Goal: Task Accomplishment & Management: Manage account settings

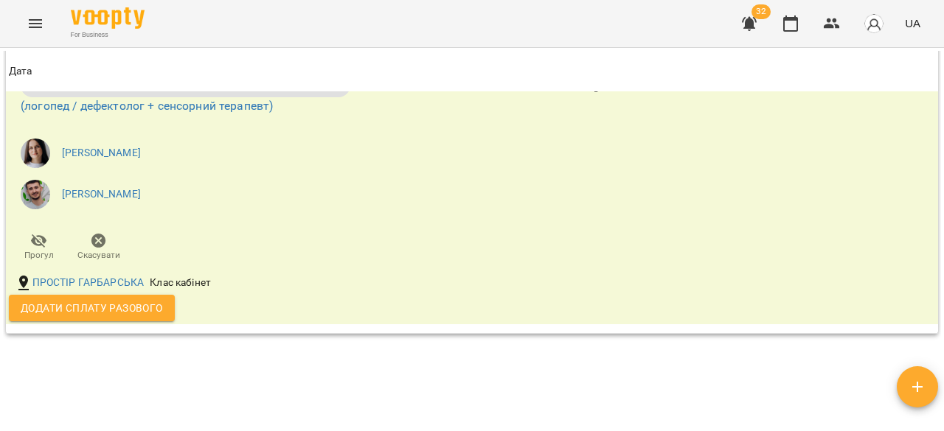
scroll to position [955, 0]
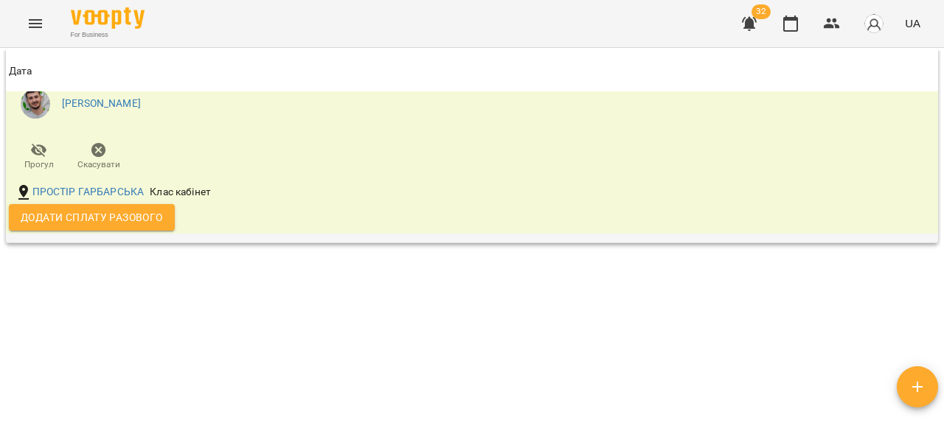
click at [162, 218] on span "Додати сплату разового" at bounding box center [92, 218] width 142 height 18
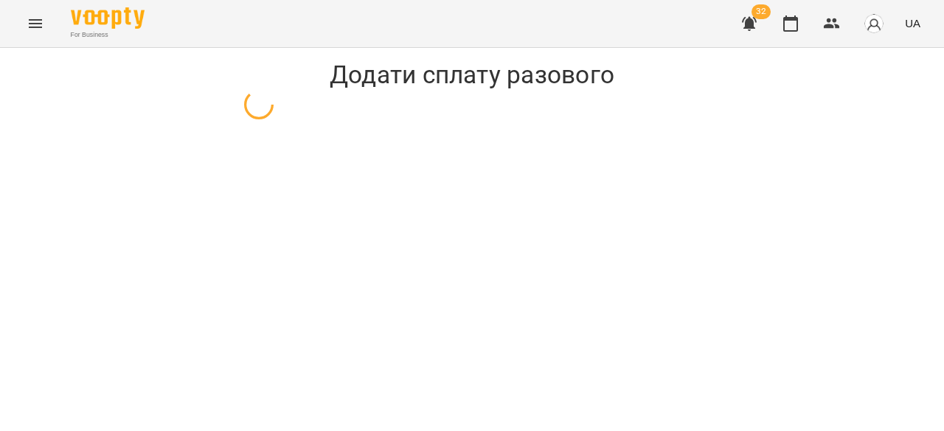
select select "**********"
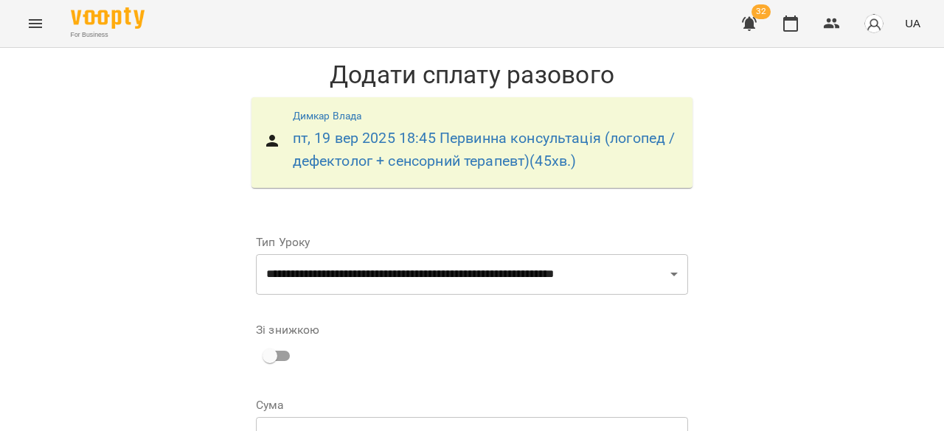
scroll to position [221, 0]
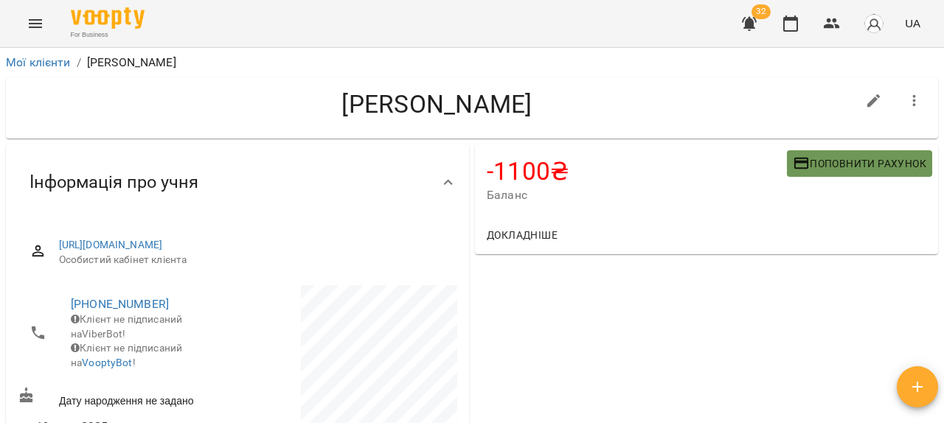
click at [873, 150] on button "Поповнити рахунок" at bounding box center [859, 163] width 145 height 27
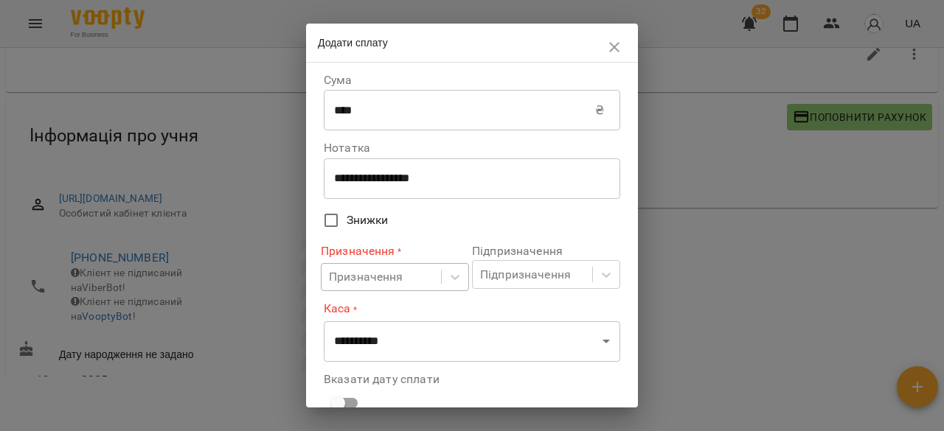
click at [399, 269] on body "For Business 32 UA Мої клієнти / [PERSON_NAME] [PERSON_NAME] -1100 ₴ Баланс Поп…" at bounding box center [472, 193] width 944 height 479
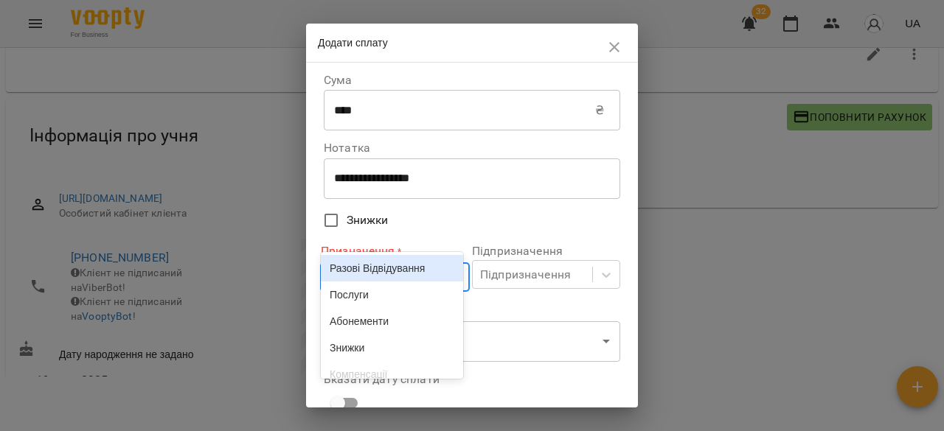
scroll to position [51, 0]
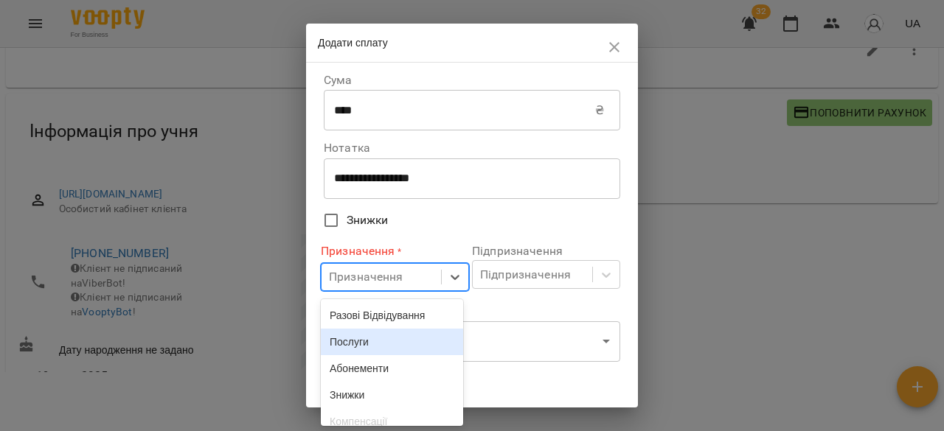
click at [367, 339] on div "Послуги" at bounding box center [392, 342] width 142 height 27
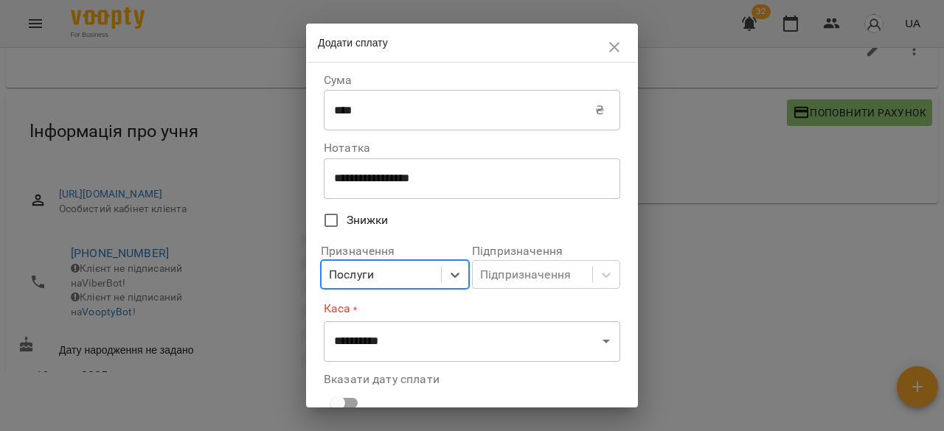
scroll to position [111, 0]
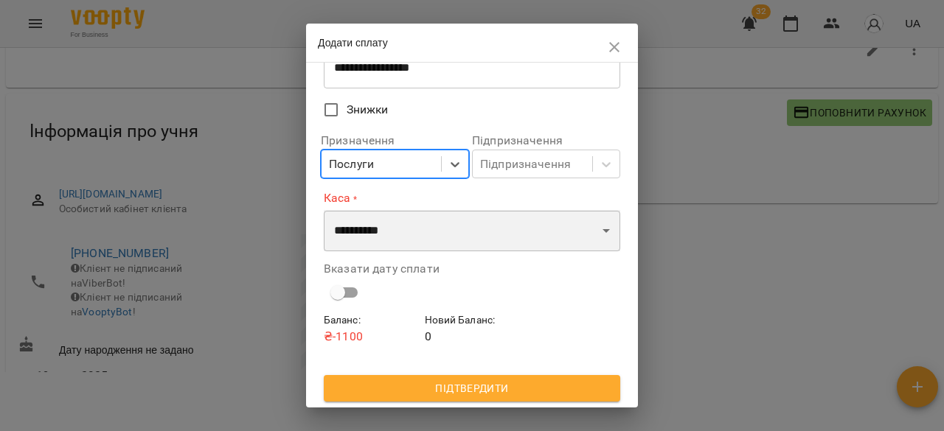
click at [407, 232] on select "**********" at bounding box center [472, 230] width 296 height 41
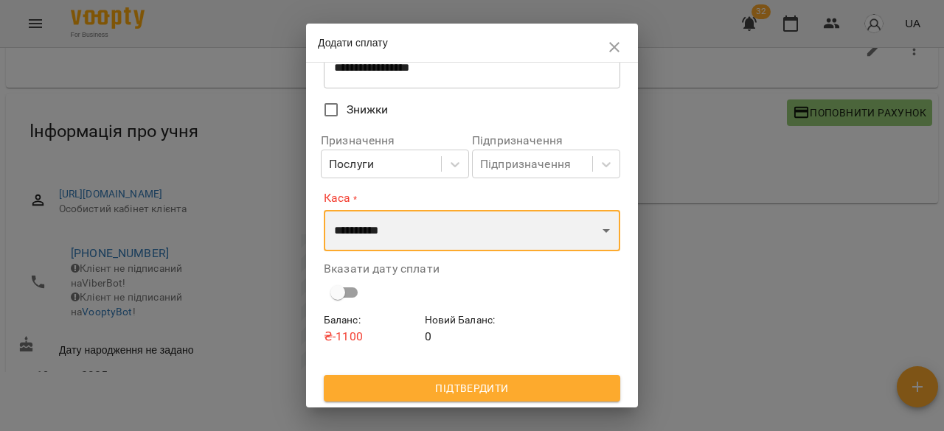
select select "****"
click at [324, 210] on select "**********" at bounding box center [472, 230] width 296 height 41
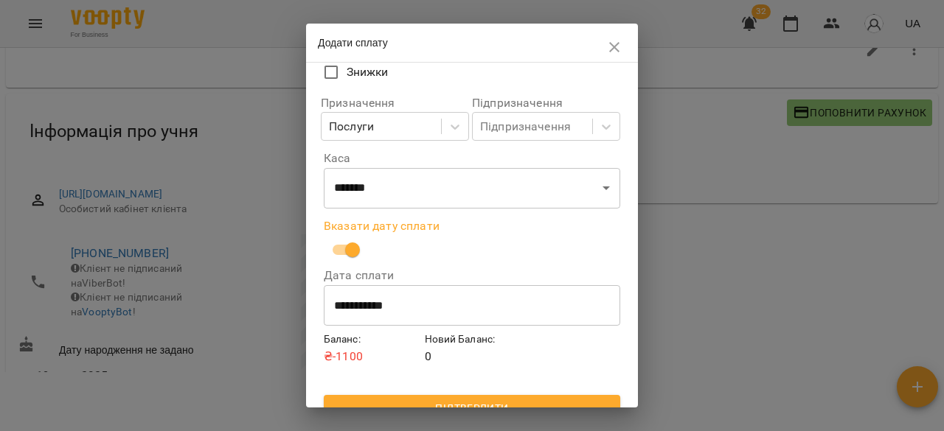
scroll to position [169, 0]
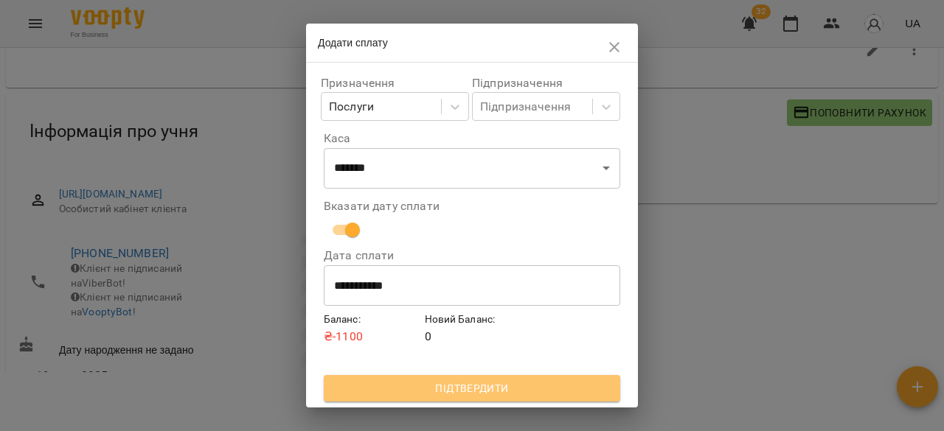
click at [487, 383] on span "Підтвердити" at bounding box center [472, 389] width 273 height 18
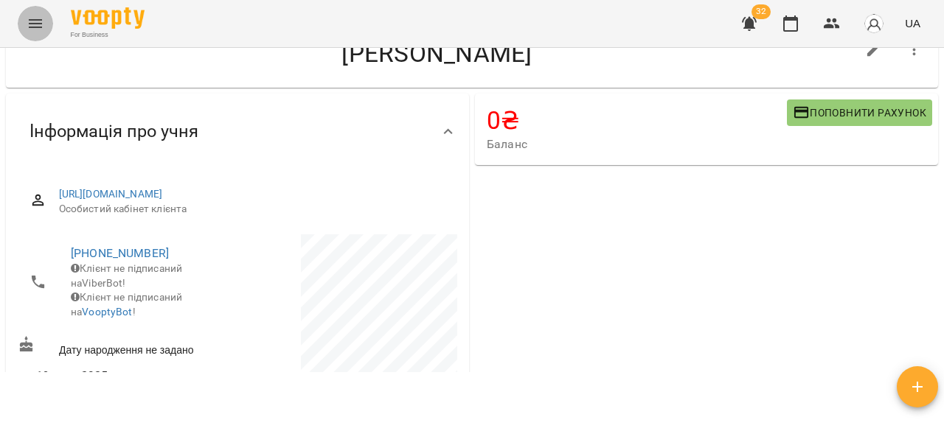
click at [27, 20] on icon "Menu" at bounding box center [36, 24] width 18 height 18
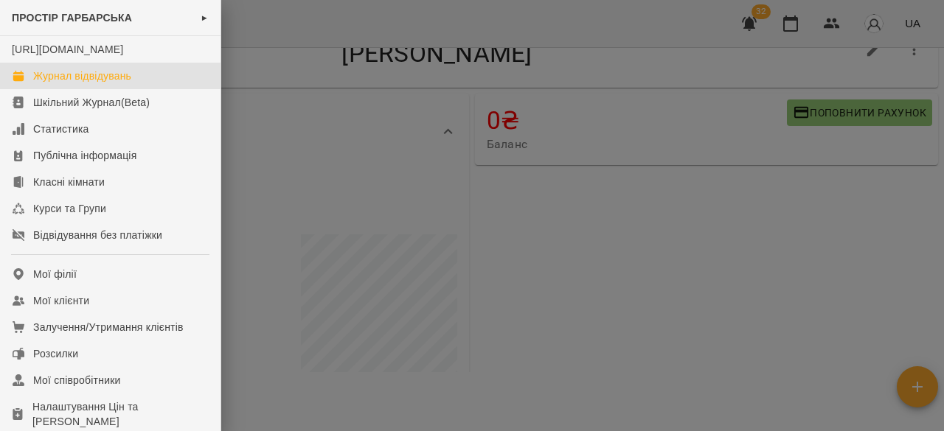
click at [85, 83] on div "Журнал відвідувань" at bounding box center [82, 76] width 98 height 15
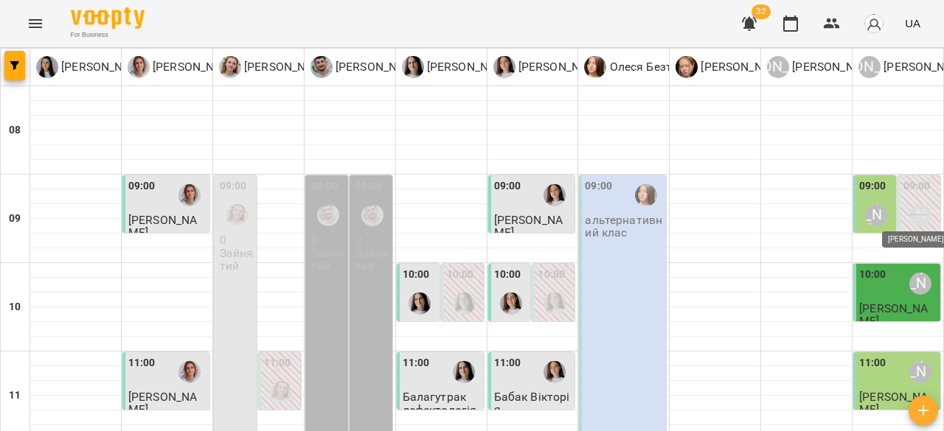
scroll to position [74, 0]
click at [873, 178] on div "09:00" at bounding box center [872, 188] width 27 height 20
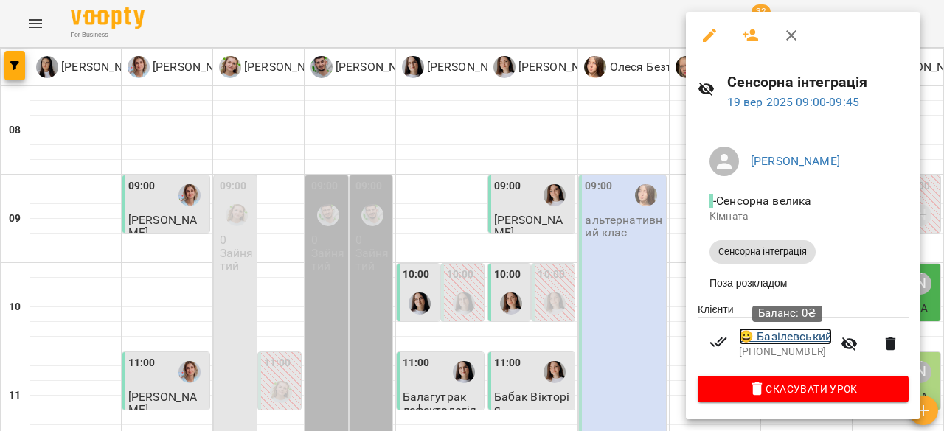
click at [782, 342] on link "😀 [PERSON_NAME]" at bounding box center [785, 337] width 93 height 18
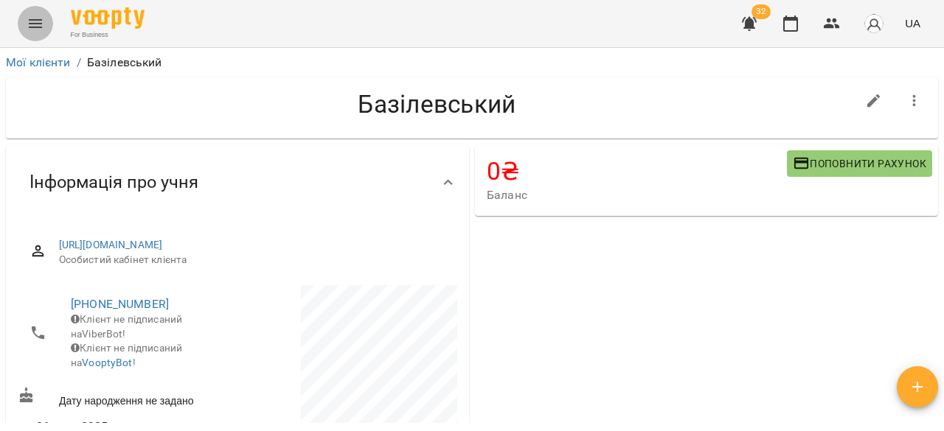
click at [24, 30] on button "Menu" at bounding box center [35, 23] width 35 height 35
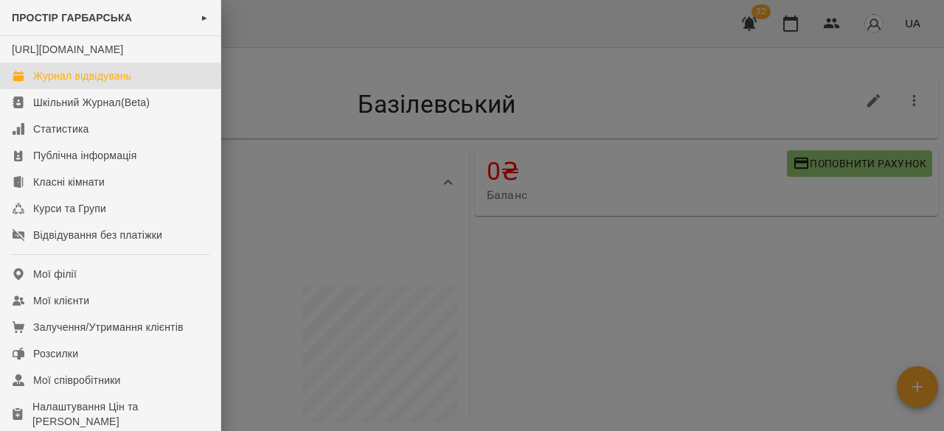
click at [82, 83] on div "Журнал відвідувань" at bounding box center [82, 76] width 98 height 15
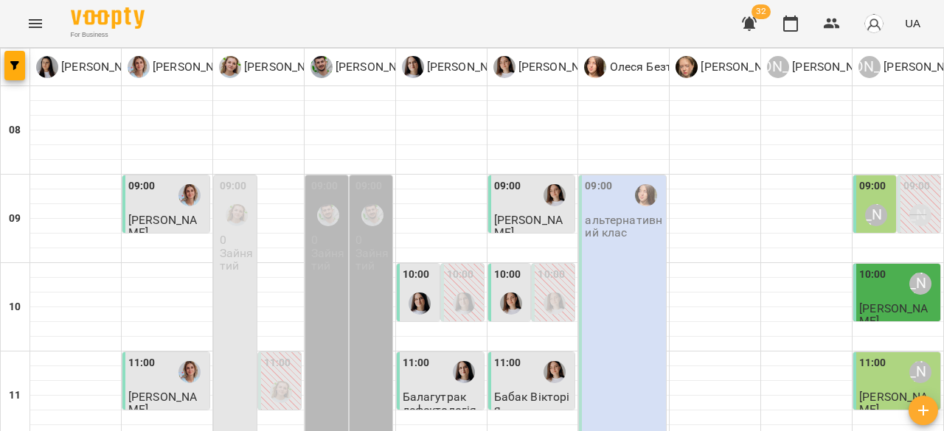
scroll to position [811, 0]
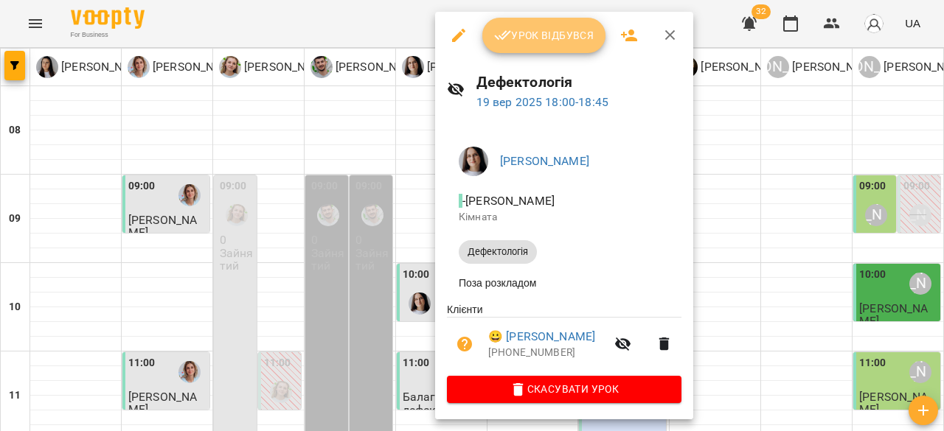
click at [553, 27] on span "Урок відбувся" at bounding box center [544, 36] width 100 height 18
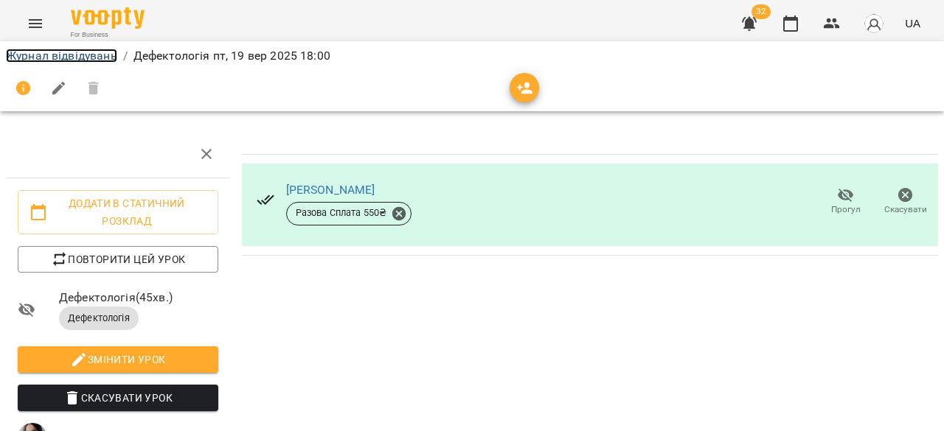
click at [74, 56] on link "Журнал відвідувань" at bounding box center [61, 56] width 111 height 14
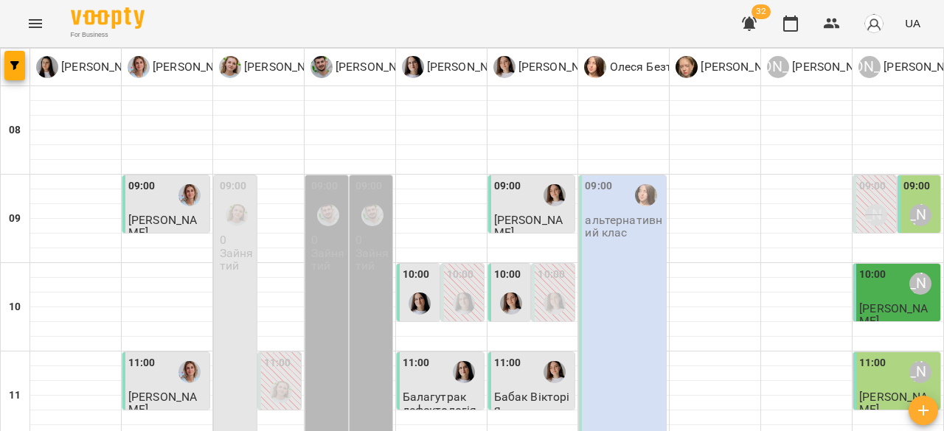
scroll to position [814, 0]
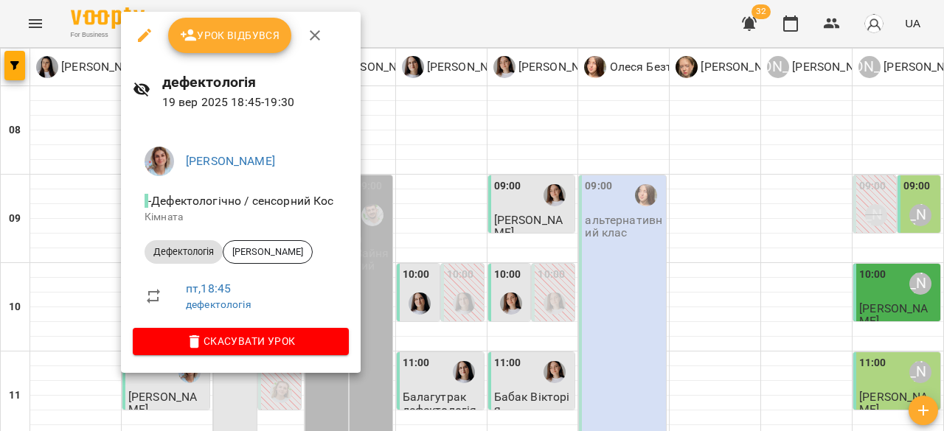
click at [587, 187] on div at bounding box center [472, 215] width 944 height 431
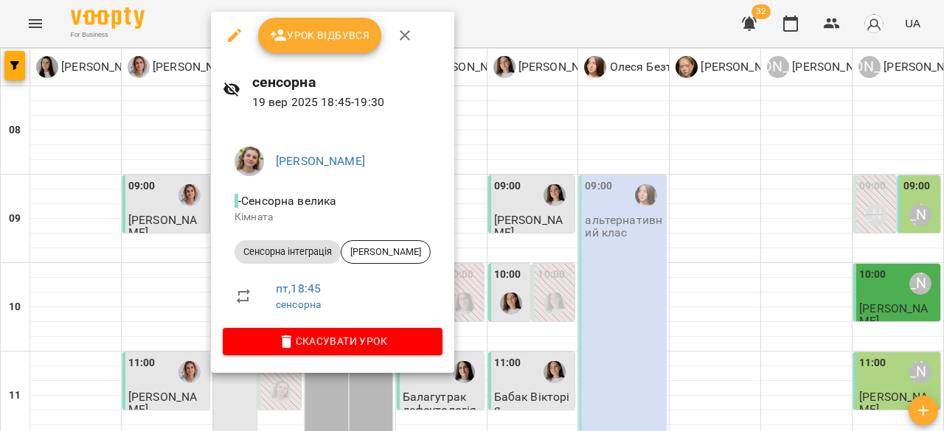
click at [537, 215] on div at bounding box center [472, 215] width 944 height 431
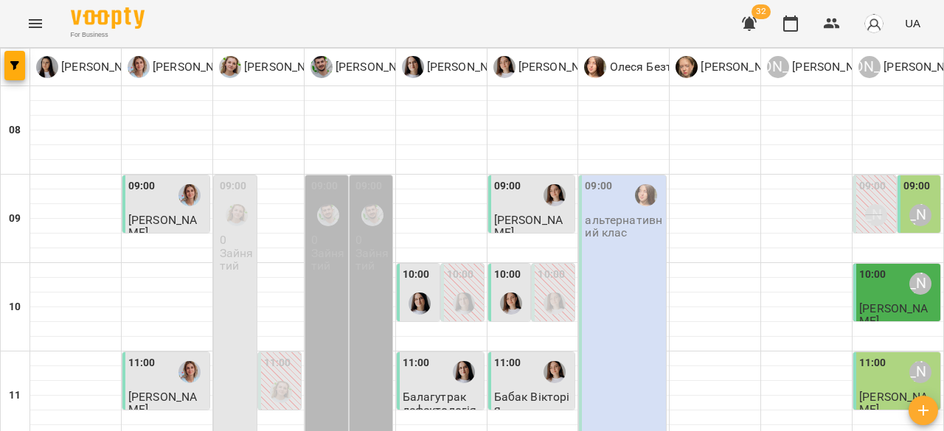
drag, startPoint x: 534, startPoint y: 226, endPoint x: 912, endPoint y: 189, distance: 379.5
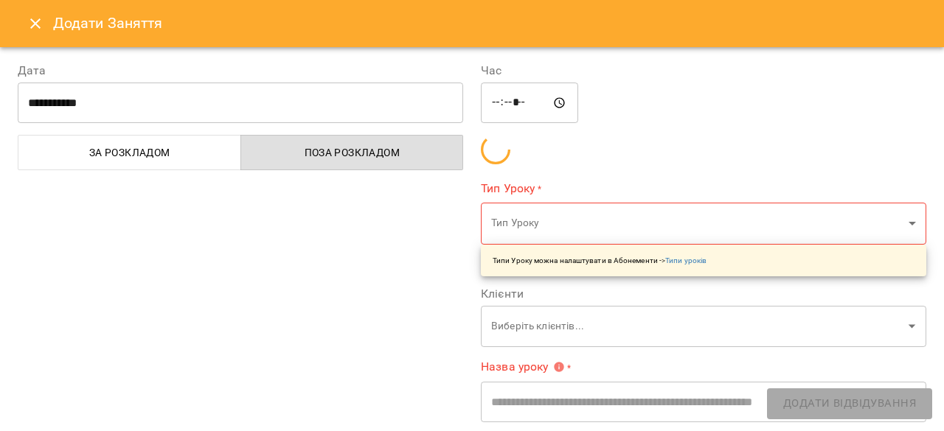
type input "**********"
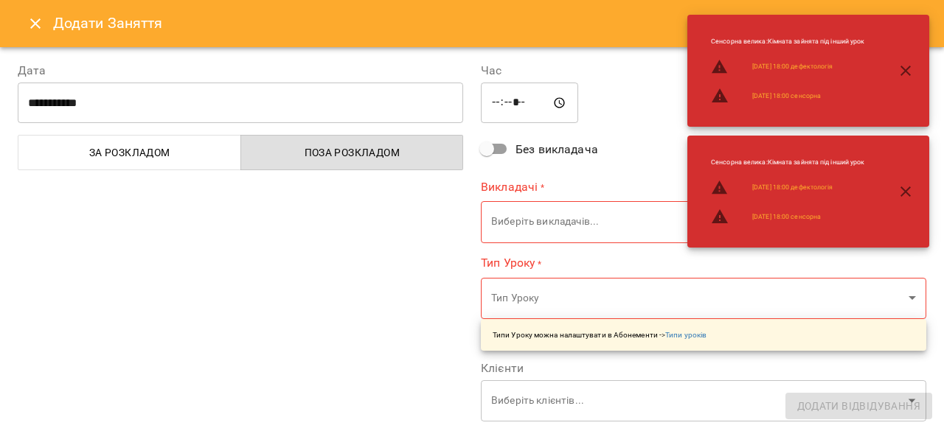
click at [35, 32] on icon "Close" at bounding box center [36, 24] width 18 height 18
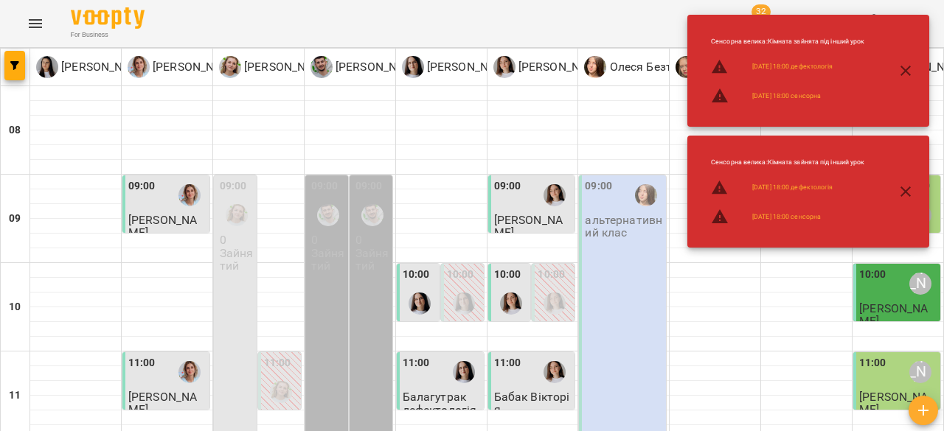
scroll to position [740, 0]
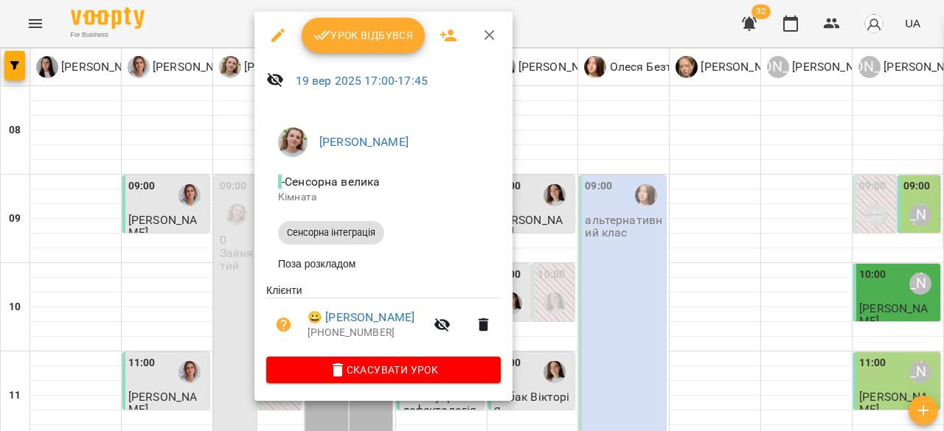
click at [385, 30] on span "Урок відбувся" at bounding box center [363, 36] width 100 height 18
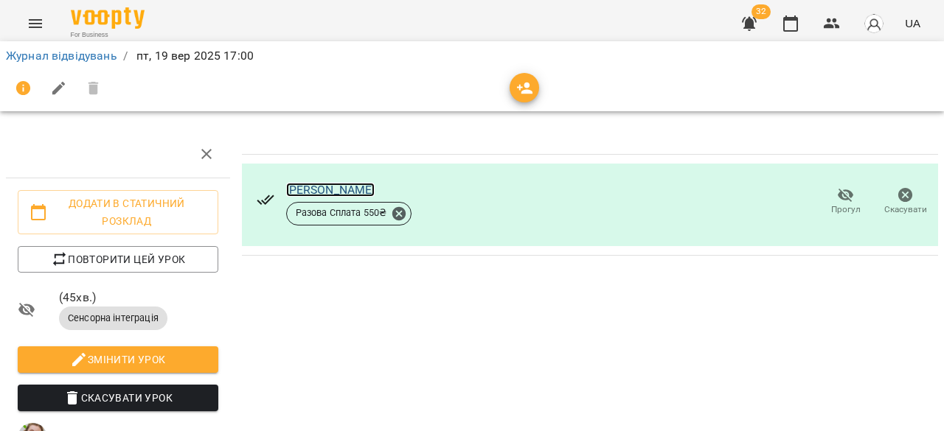
click at [329, 188] on link "[PERSON_NAME]" at bounding box center [330, 190] width 89 height 14
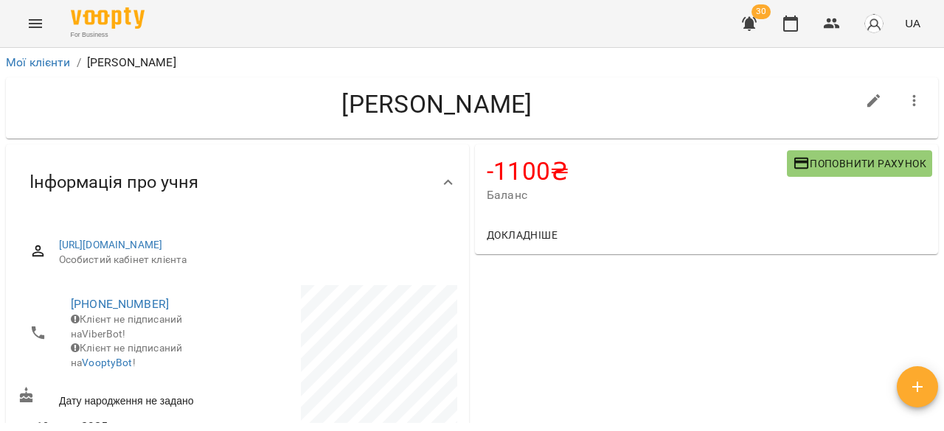
click at [836, 156] on span "Поповнити рахунок" at bounding box center [859, 164] width 133 height 18
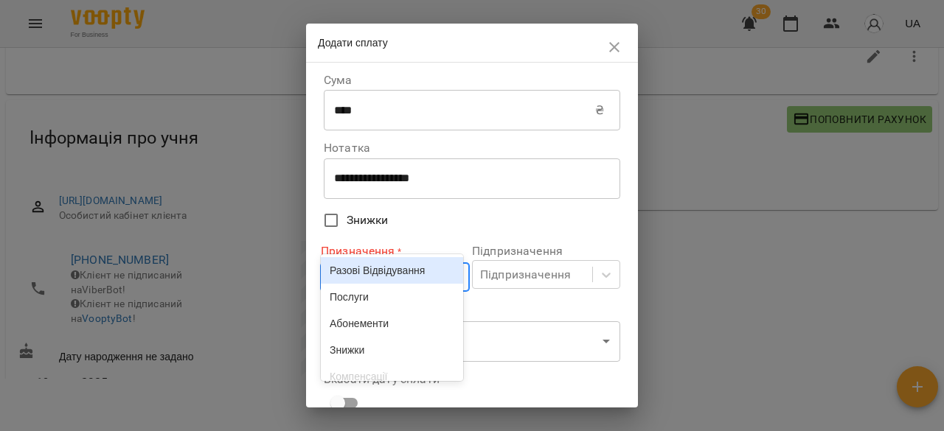
click at [394, 282] on body "**********" at bounding box center [472, 195] width 944 height 479
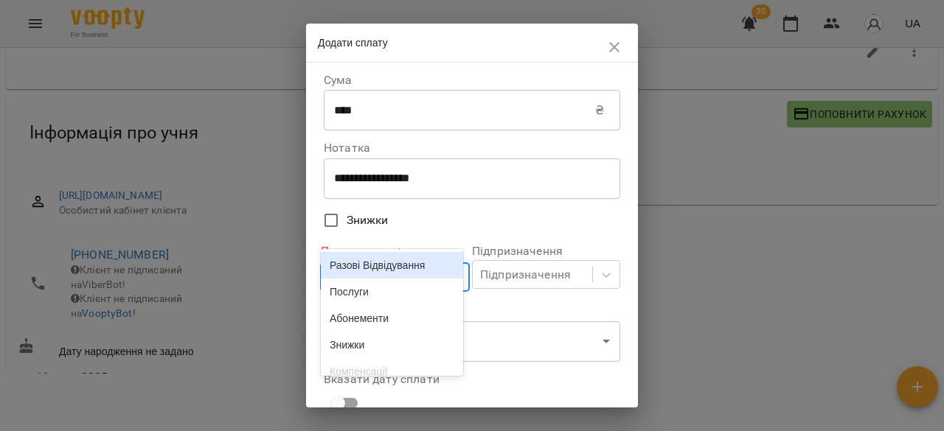
scroll to position [51, 0]
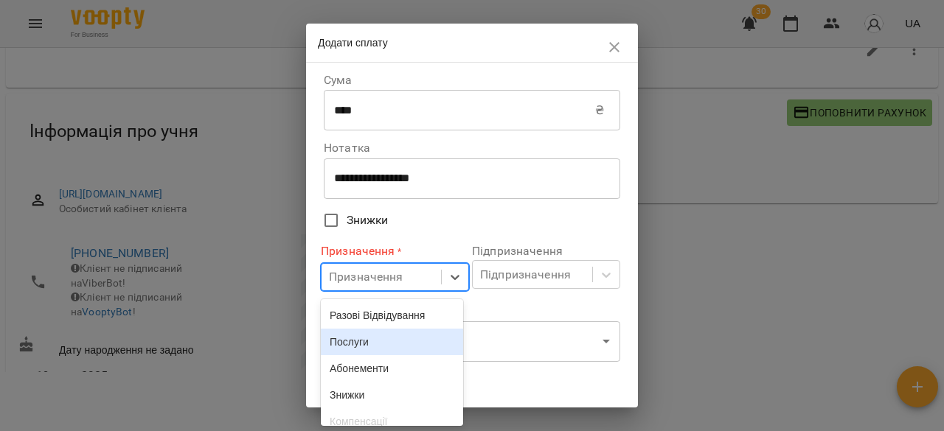
drag, startPoint x: 379, startPoint y: 339, endPoint x: 397, endPoint y: 337, distance: 17.8
click at [379, 339] on div "Послуги" at bounding box center [392, 342] width 142 height 27
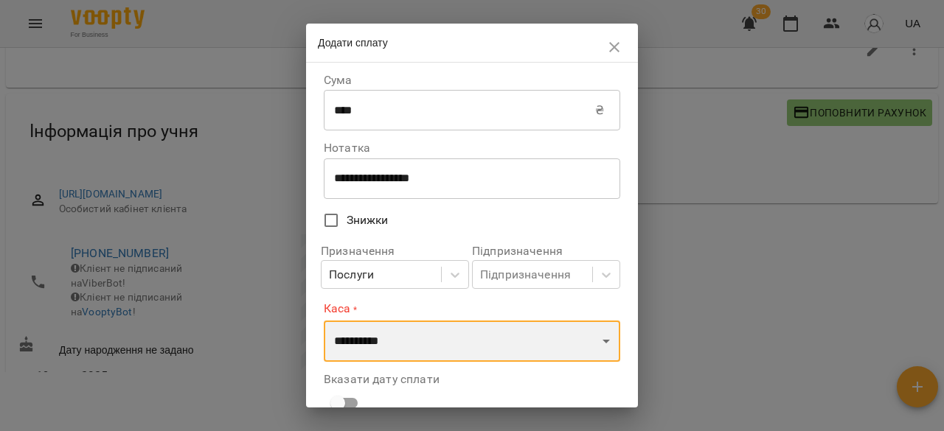
click at [455, 328] on select "**********" at bounding box center [472, 341] width 296 height 41
select select "****"
click at [324, 321] on select "**********" at bounding box center [472, 341] width 296 height 41
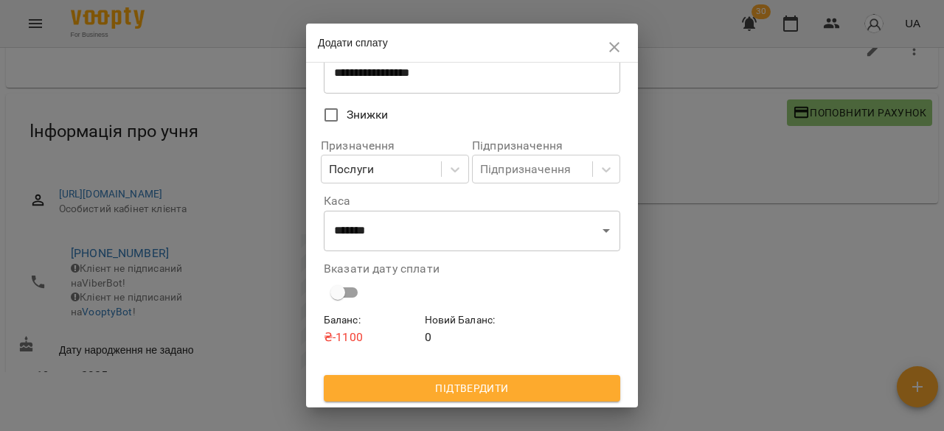
click at [358, 311] on div "Баланс : ₴ -1100" at bounding box center [371, 329] width 101 height 39
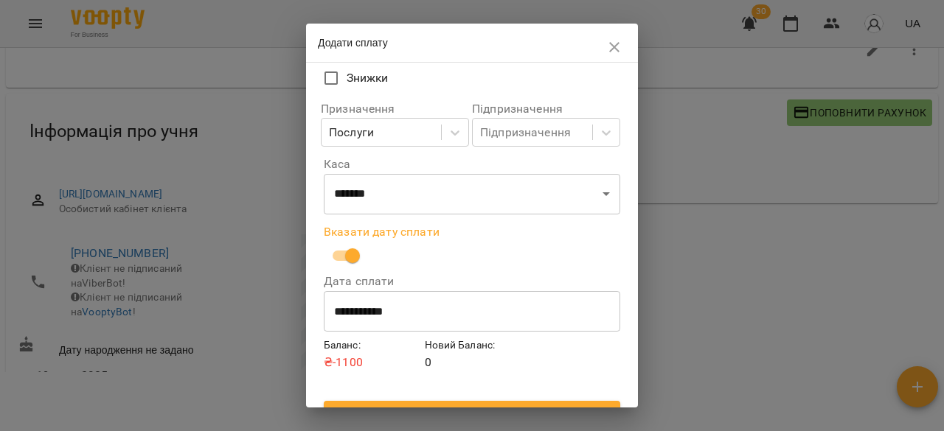
scroll to position [169, 0]
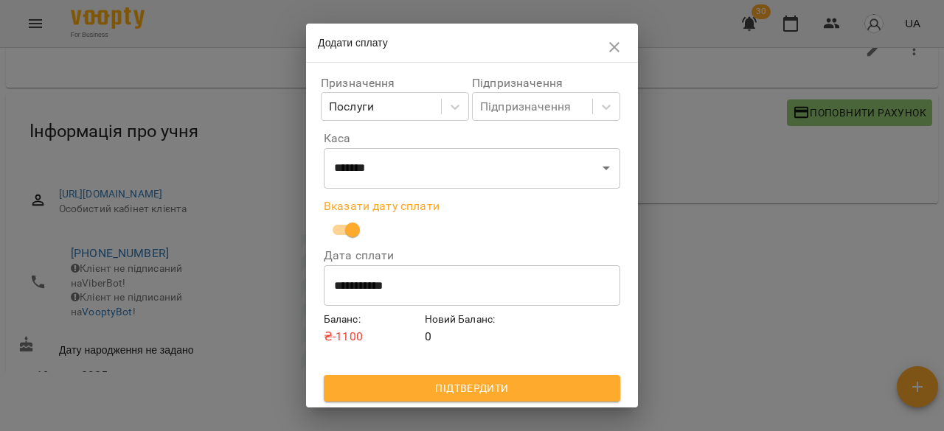
click at [488, 386] on span "Підтвердити" at bounding box center [472, 389] width 273 height 18
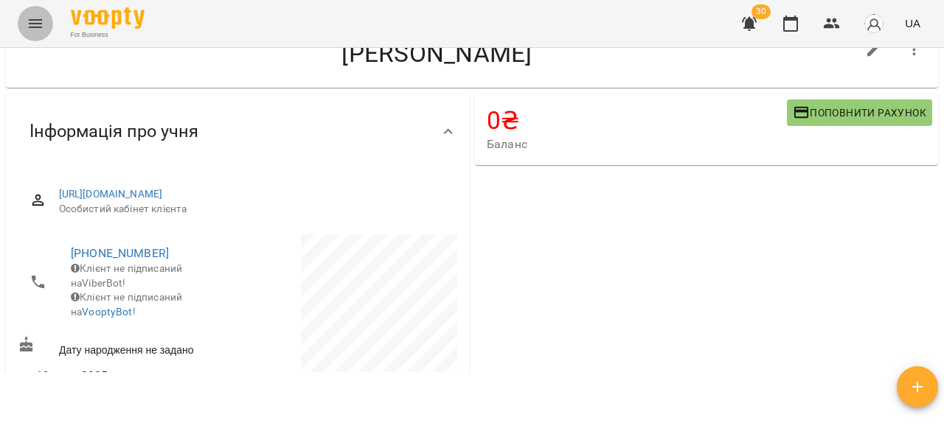
click at [30, 20] on icon "Menu" at bounding box center [35, 23] width 13 height 9
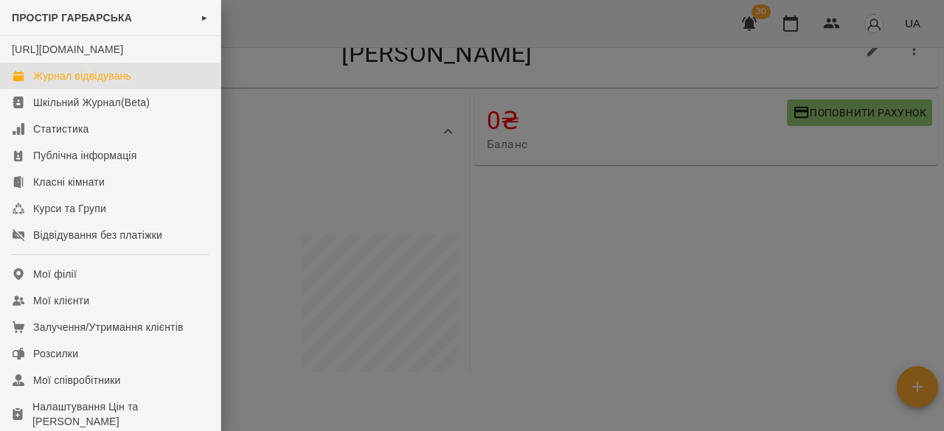
click at [99, 82] on link "Журнал відвідувань" at bounding box center [110, 76] width 221 height 27
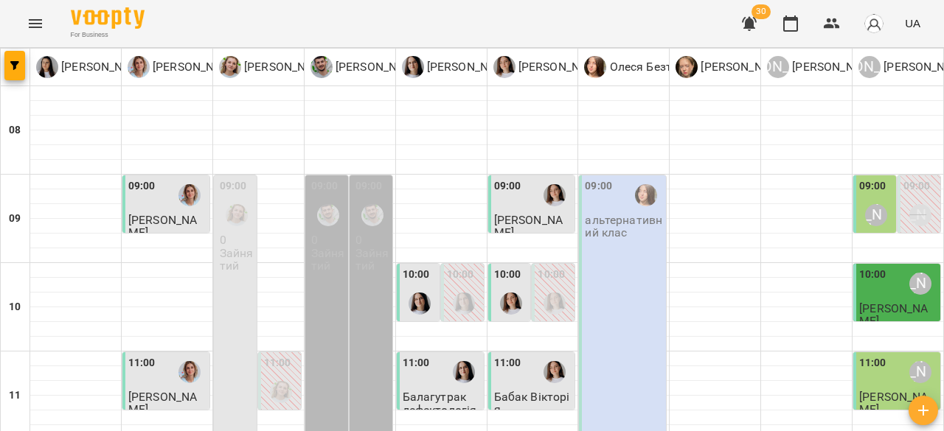
scroll to position [814, 0]
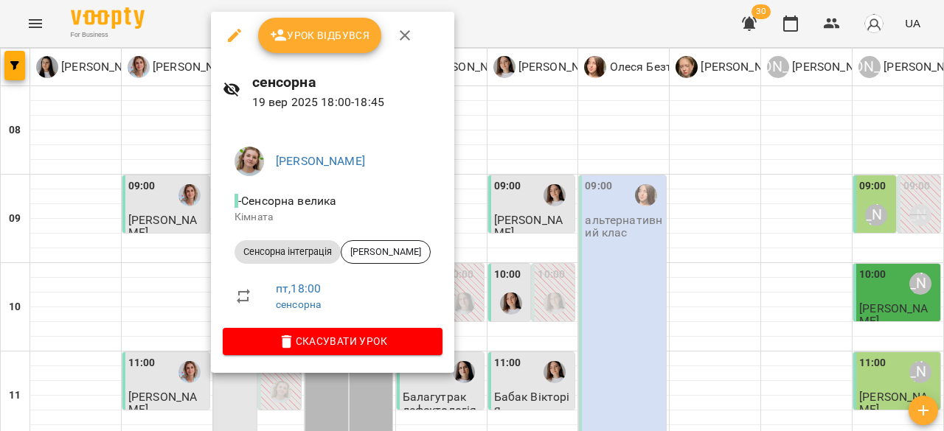
click at [584, 182] on div at bounding box center [472, 215] width 944 height 431
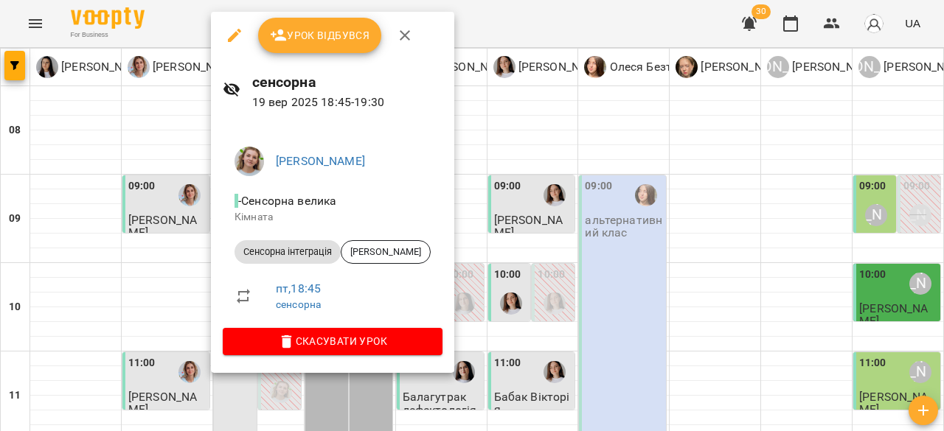
click at [673, 202] on div at bounding box center [472, 215] width 944 height 431
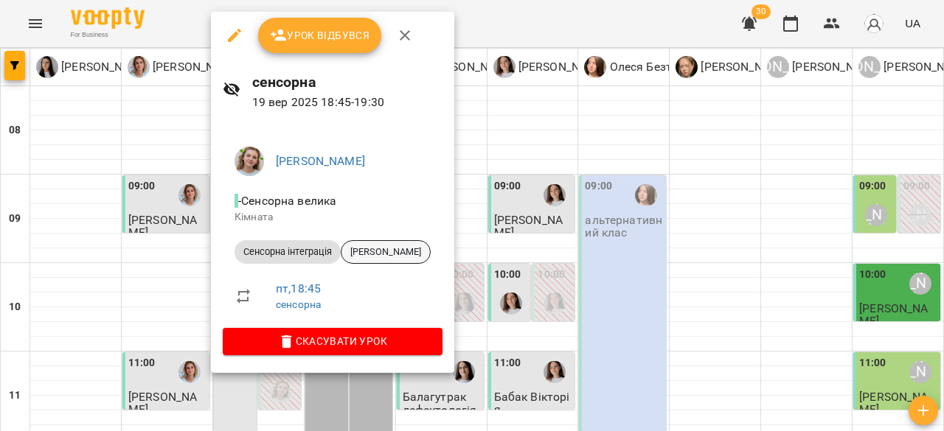
click at [374, 249] on span "[PERSON_NAME]" at bounding box center [385, 252] width 89 height 13
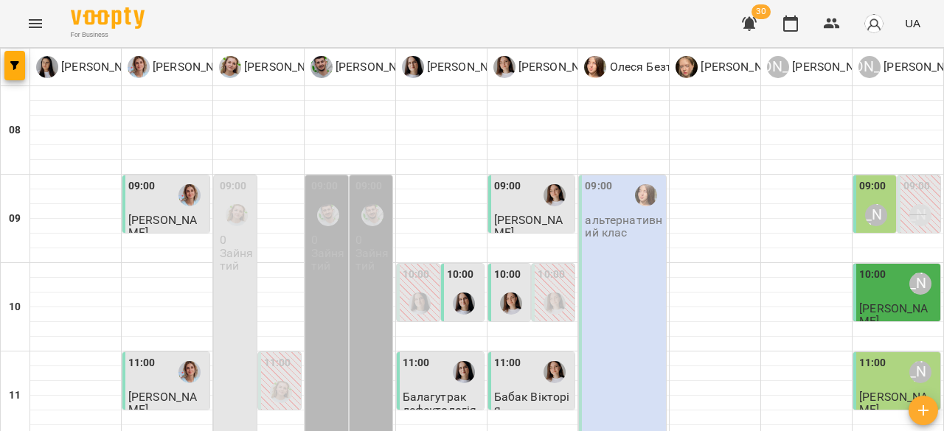
scroll to position [814, 0]
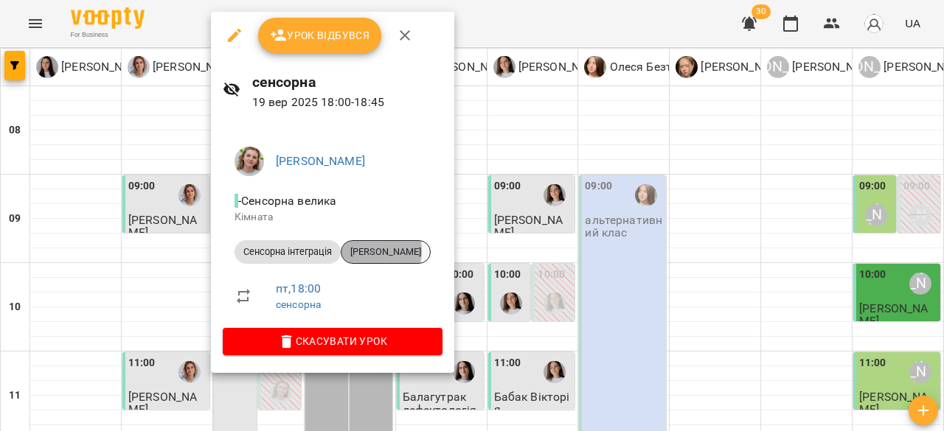
click at [369, 251] on span "[PERSON_NAME]" at bounding box center [385, 252] width 89 height 13
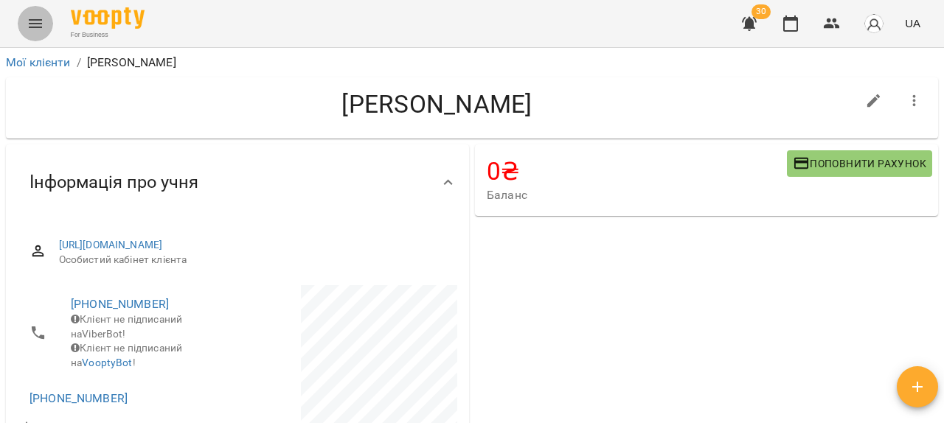
click at [18, 18] on button "Menu" at bounding box center [35, 23] width 35 height 35
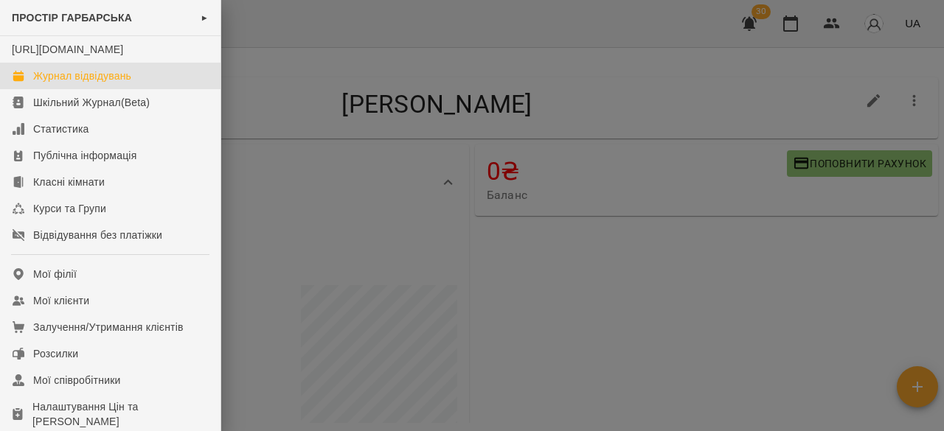
click at [85, 83] on div "Журнал відвідувань" at bounding box center [82, 76] width 98 height 15
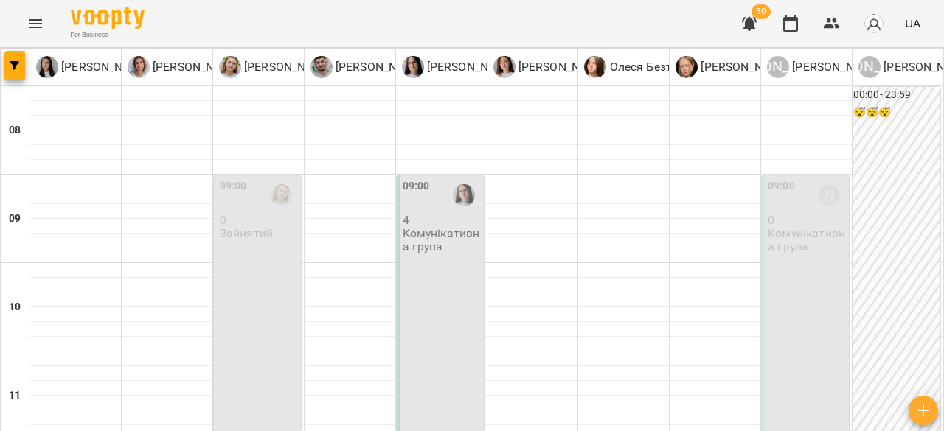
scroll to position [295, 0]
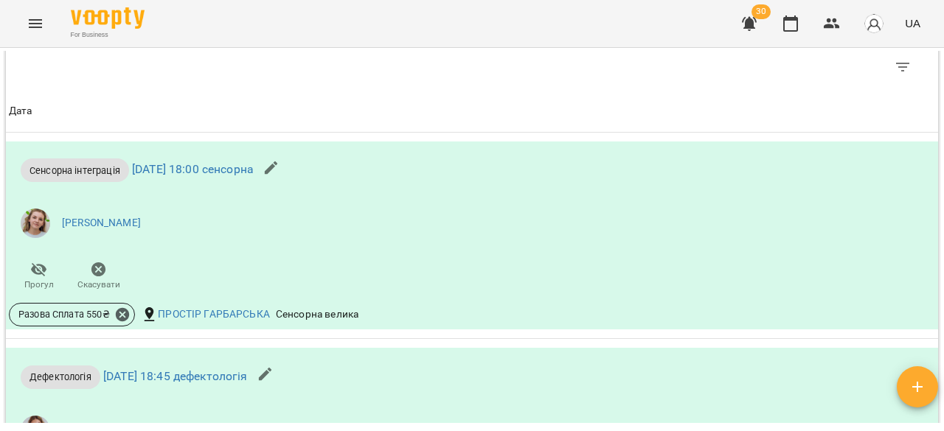
scroll to position [959, 0]
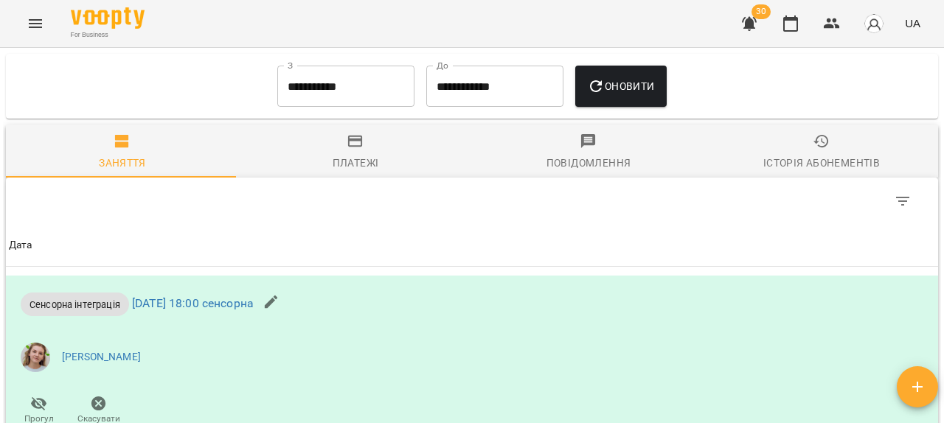
click at [21, 27] on button "Menu" at bounding box center [35, 23] width 35 height 35
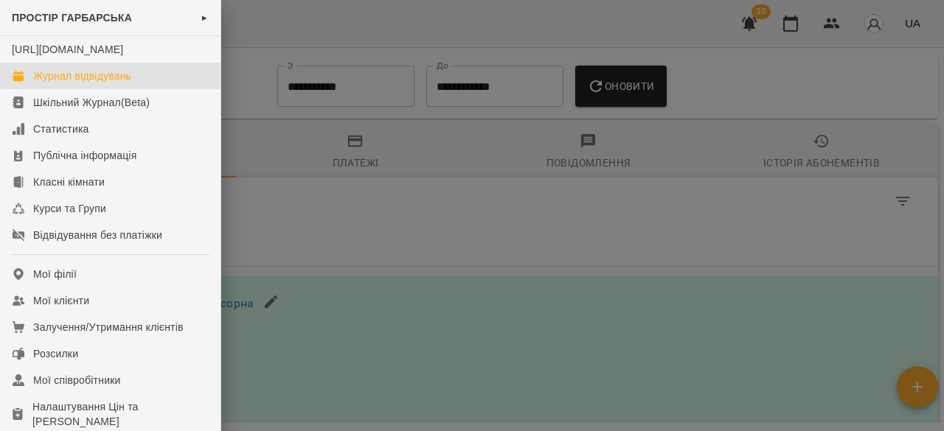
click at [91, 83] on div "Журнал відвідувань" at bounding box center [82, 76] width 98 height 15
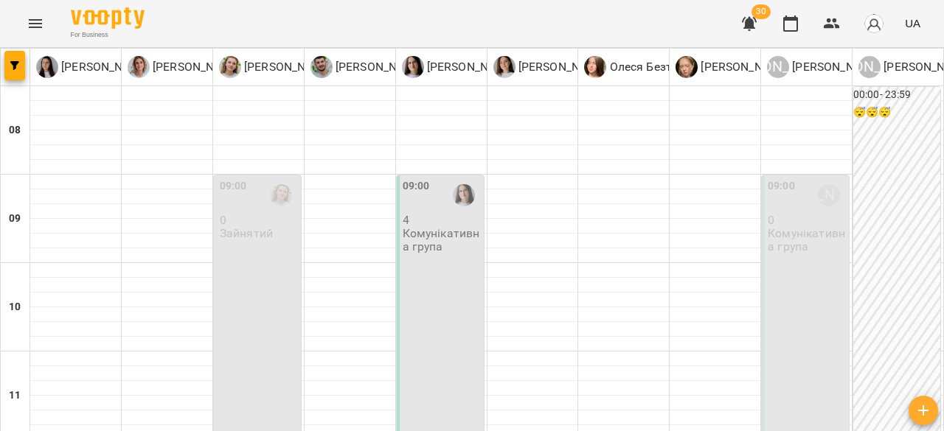
scroll to position [148, 0]
click at [431, 237] on div "09:00 4 Комунікативна група" at bounding box center [440, 308] width 87 height 264
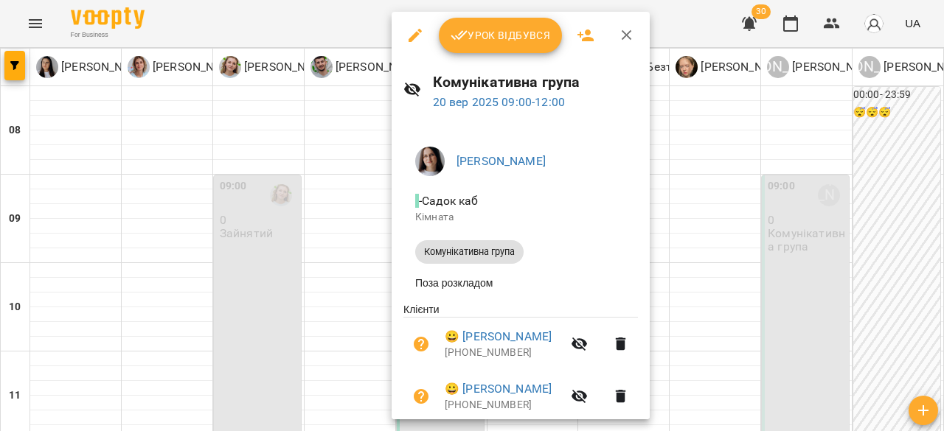
click at [763, 206] on div at bounding box center [472, 215] width 944 height 431
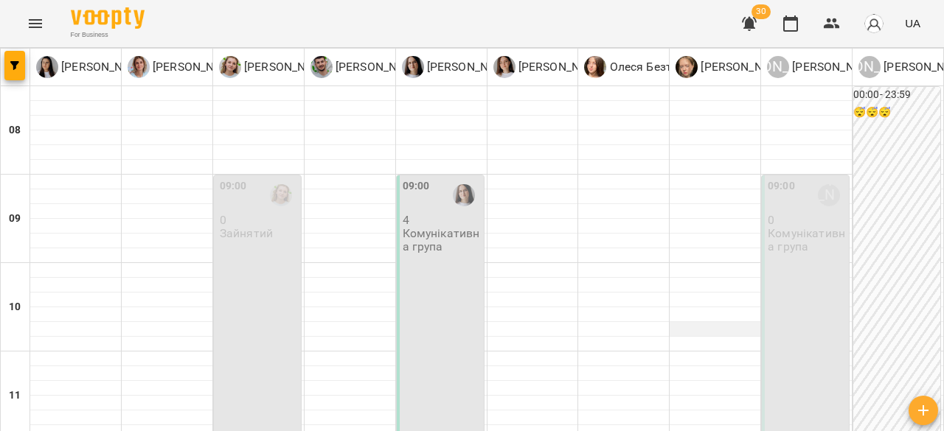
scroll to position [295, 0]
click at [424, 70] on p "[PERSON_NAME]" at bounding box center [470, 67] width 92 height 18
click at [362, 24] on div "For Business 30 UA" at bounding box center [472, 23] width 944 height 47
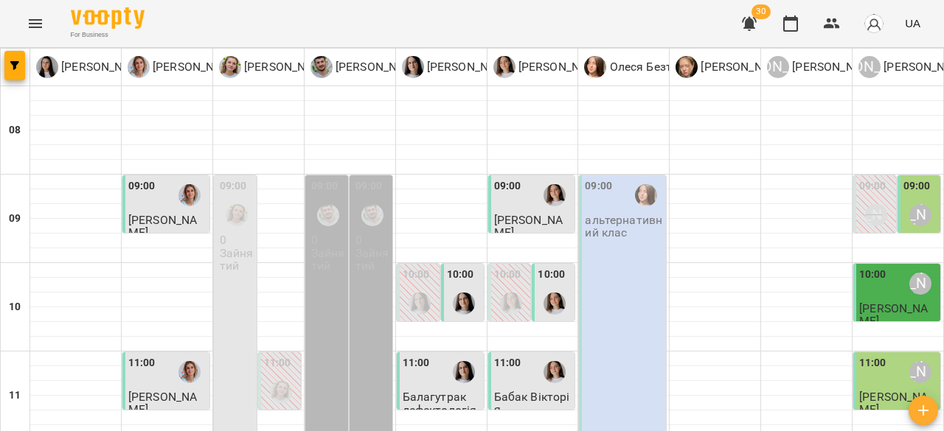
scroll to position [814, 0]
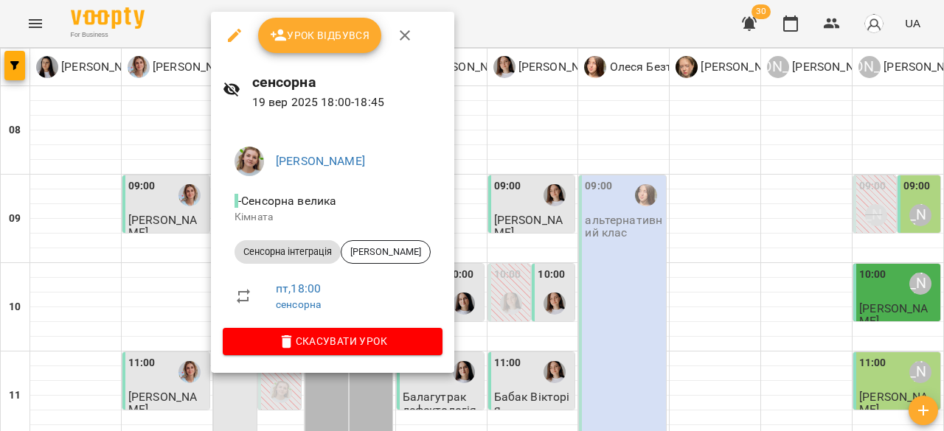
click at [398, 240] on li "Сенсорна інтеграція Іваниш Нікіта" at bounding box center [333, 252] width 220 height 35
click at [389, 257] on span "[PERSON_NAME]" at bounding box center [385, 252] width 89 height 13
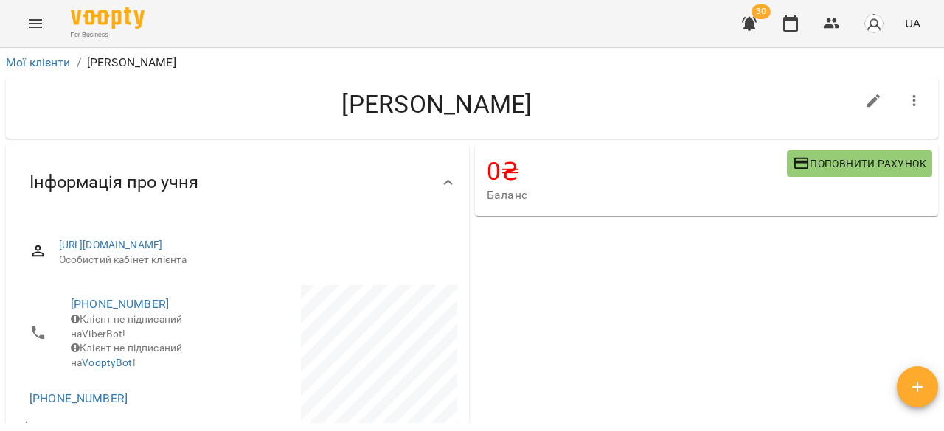
drag, startPoint x: 556, startPoint y: 271, endPoint x: 569, endPoint y: 274, distance: 13.6
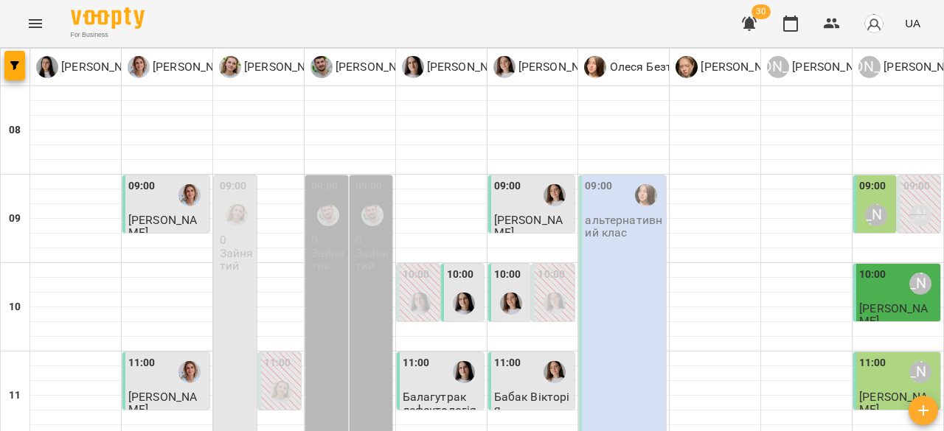
scroll to position [814, 0]
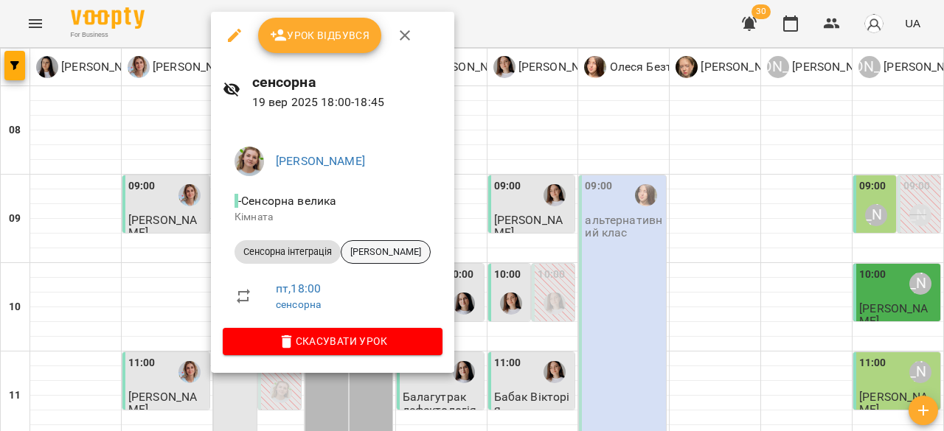
click at [406, 243] on div "[PERSON_NAME]" at bounding box center [386, 252] width 90 height 24
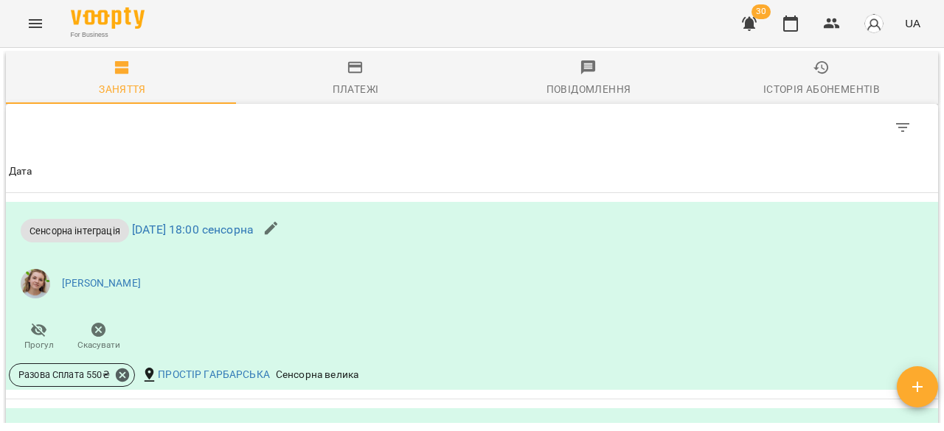
click at [302, 99] on span "Платежі" at bounding box center [355, 79] width 215 height 40
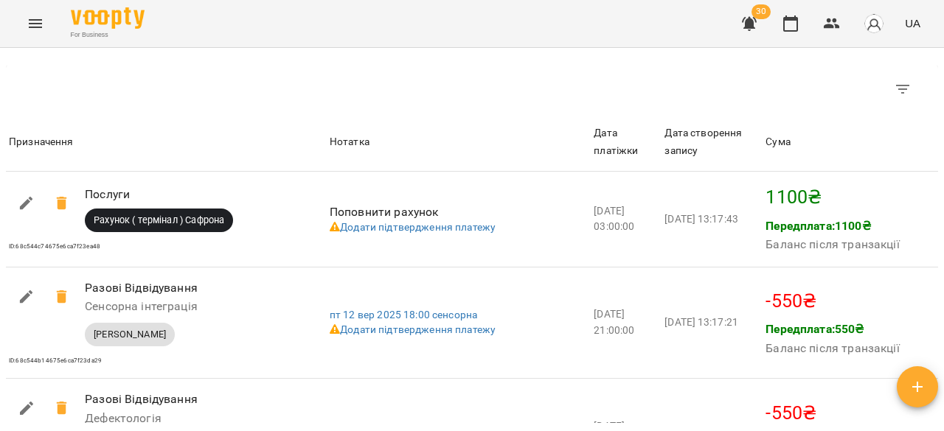
scroll to position [1254, 0]
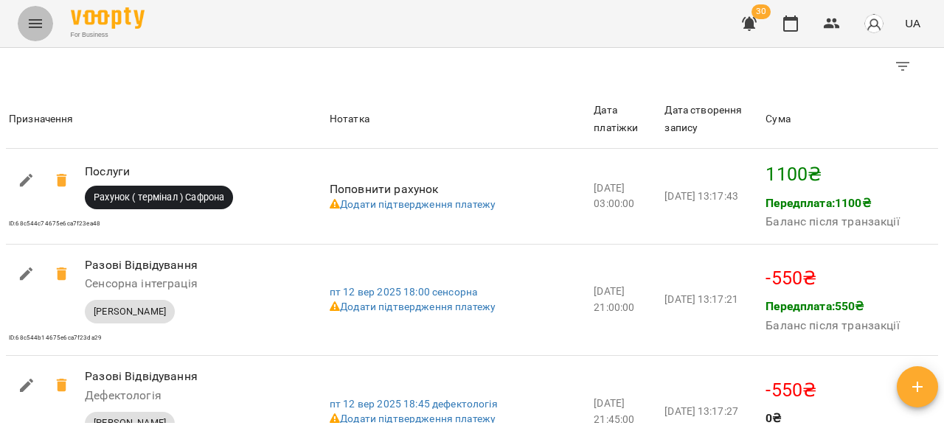
click at [28, 22] on icon "Menu" at bounding box center [36, 24] width 18 height 18
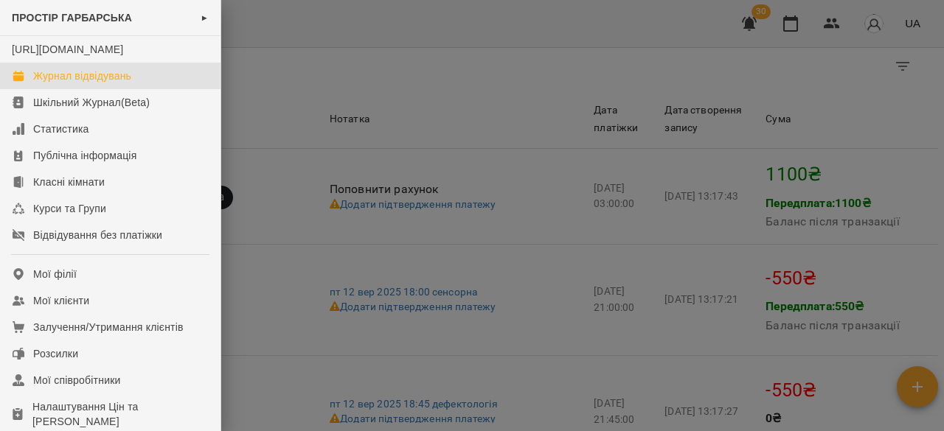
click at [98, 81] on link "Журнал відвідувань" at bounding box center [110, 76] width 221 height 27
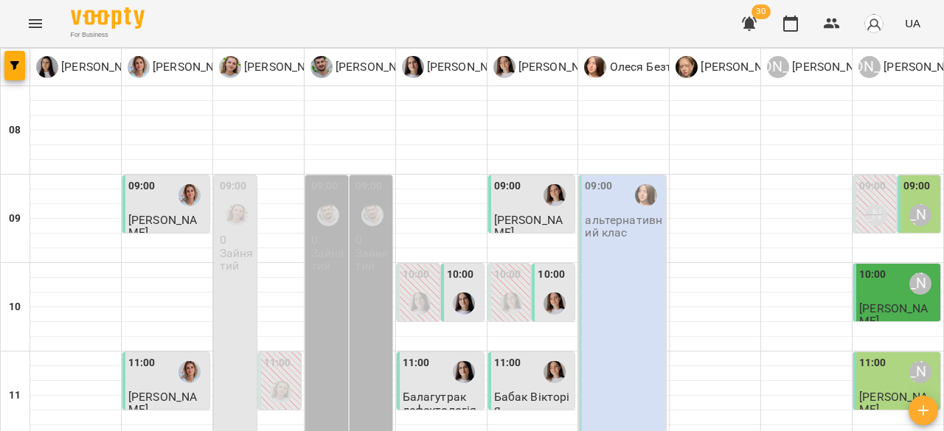
type input "**********"
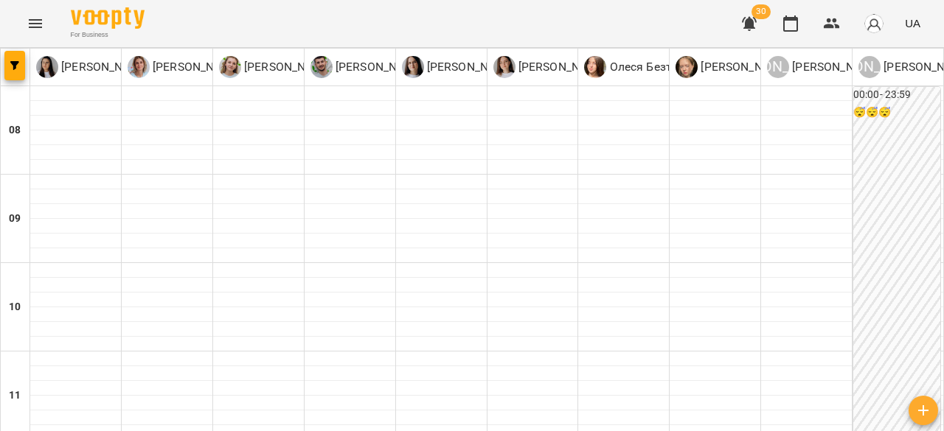
type input "**********"
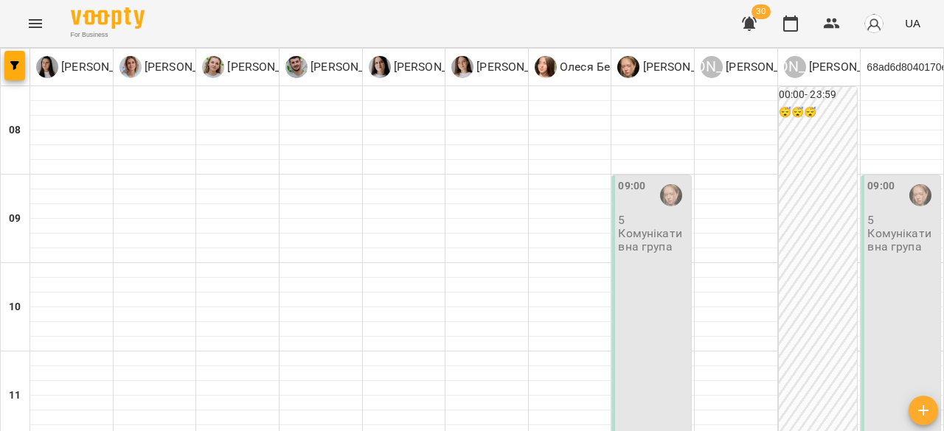
scroll to position [814, 0]
type input "**********"
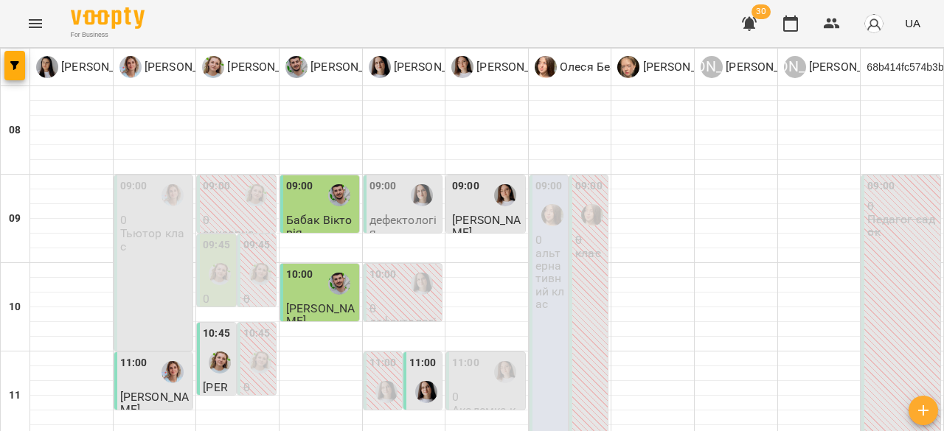
scroll to position [738, 0]
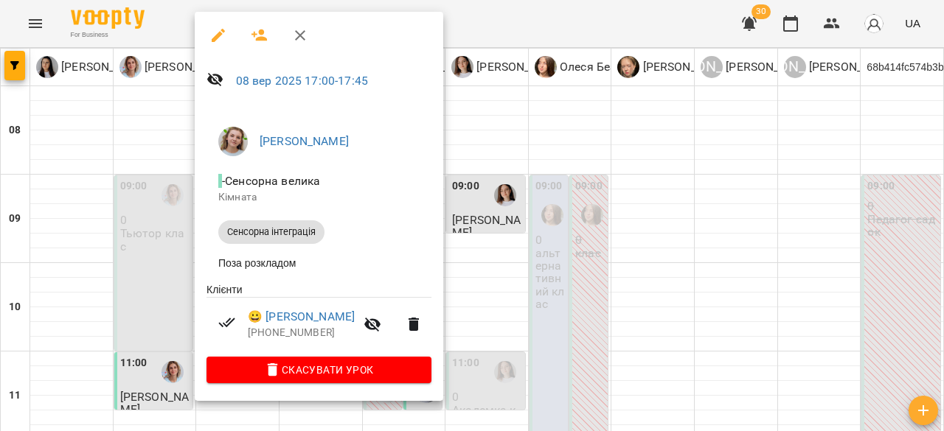
click at [605, 195] on div at bounding box center [472, 215] width 944 height 431
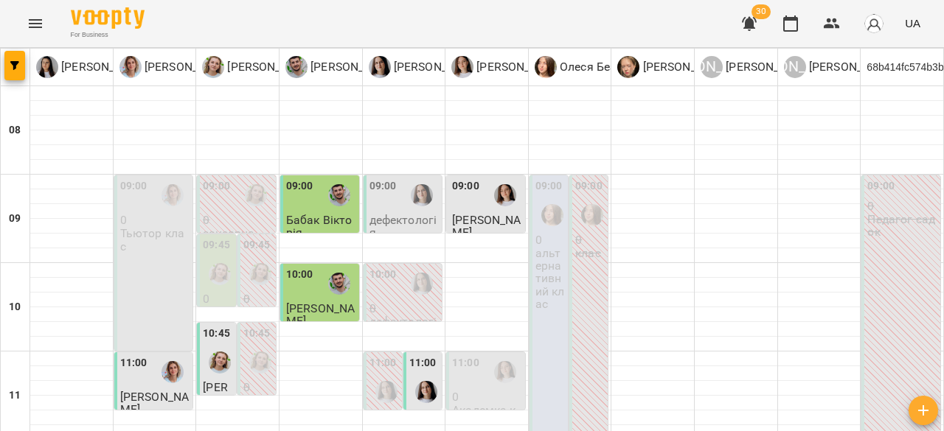
type input "**********"
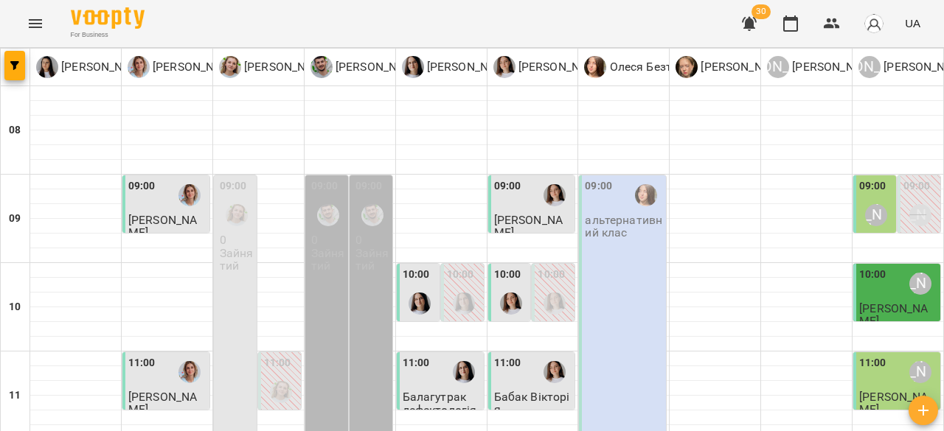
scroll to position [811, 0]
type input "**********"
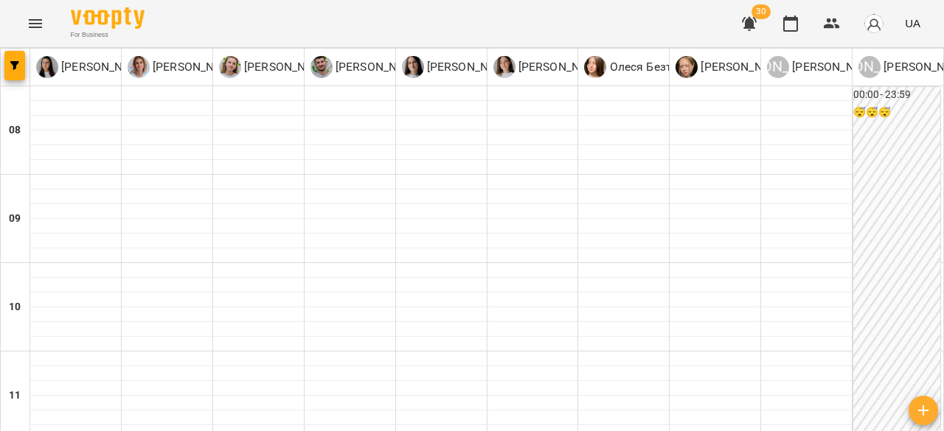
scroll to position [814, 0]
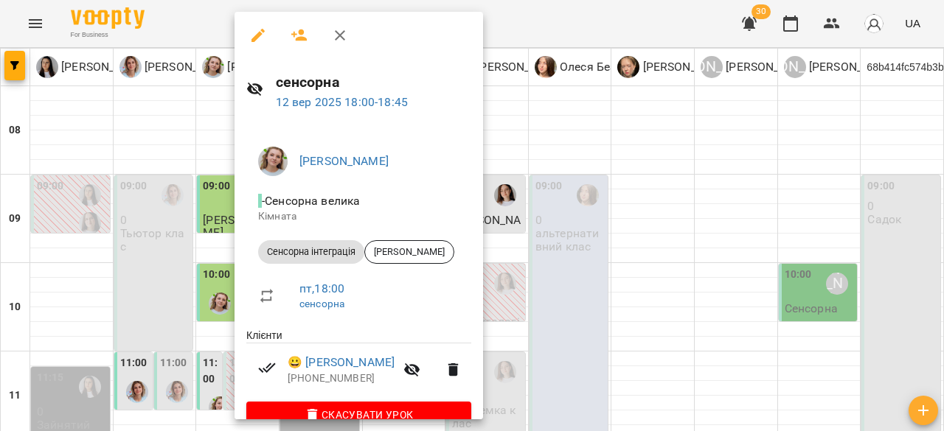
click at [648, 207] on div at bounding box center [472, 215] width 944 height 431
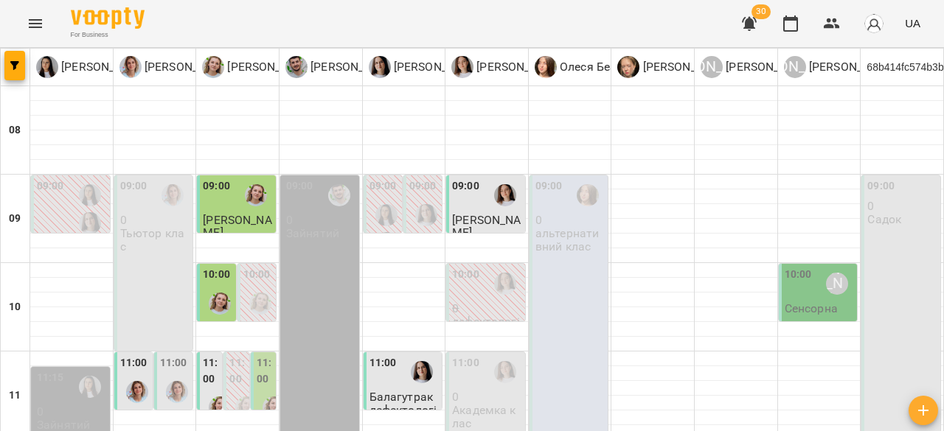
type input "**********"
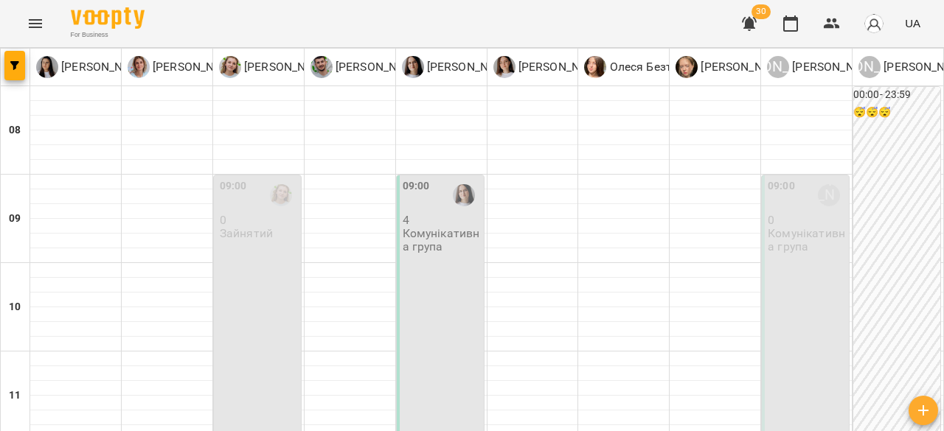
scroll to position [443, 0]
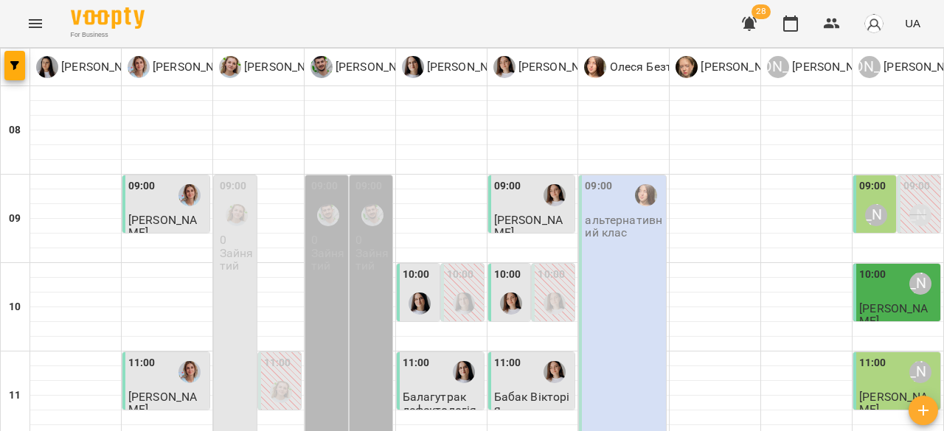
scroll to position [814, 0]
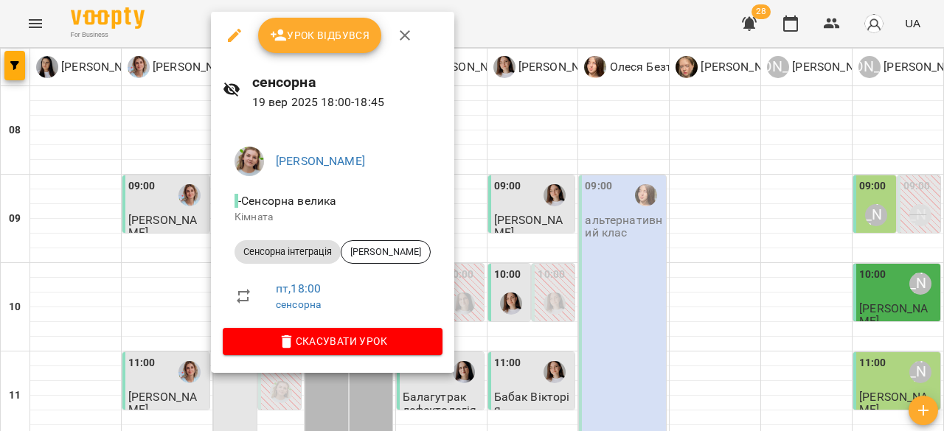
click at [350, 42] on span "Урок відбувся" at bounding box center [320, 36] width 100 height 18
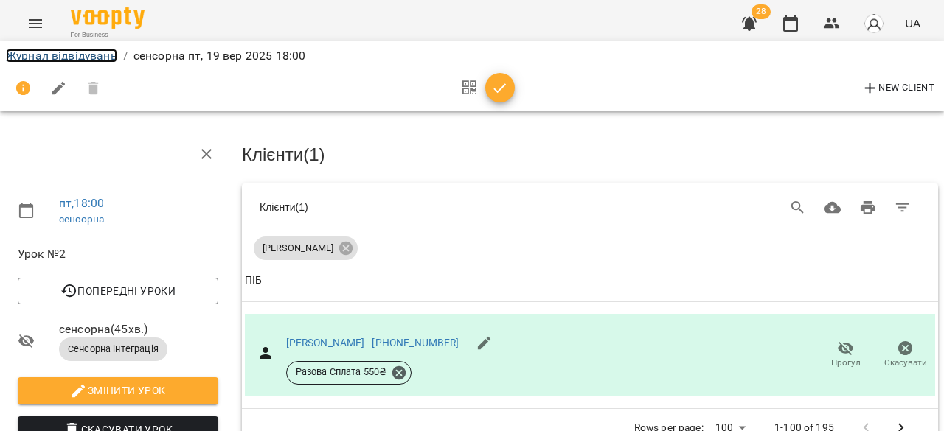
click at [84, 56] on link "Журнал відвідувань" at bounding box center [61, 56] width 111 height 14
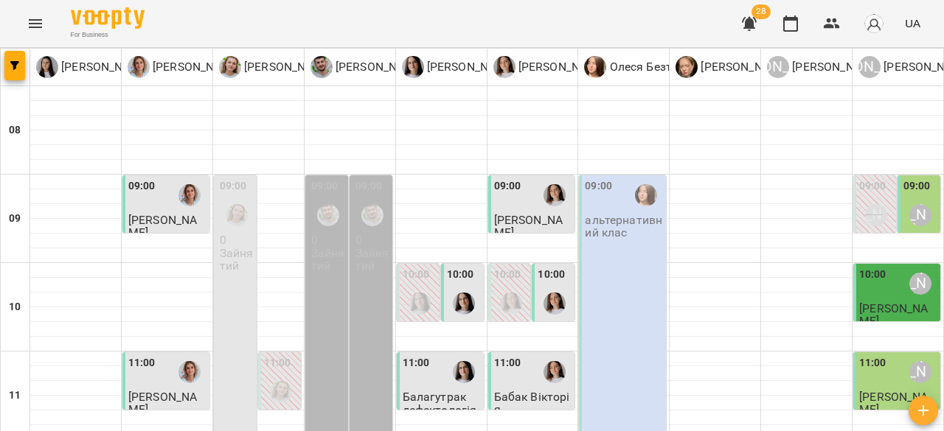
scroll to position [814, 0]
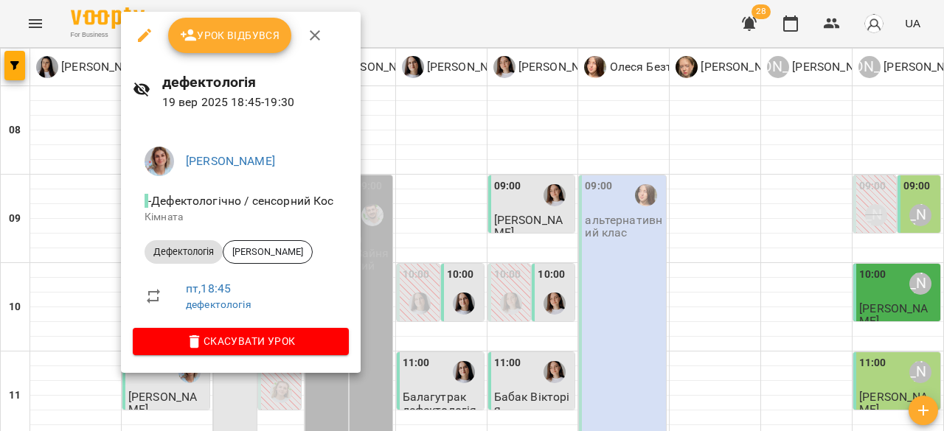
click at [260, 35] on span "Урок відбувся" at bounding box center [230, 36] width 100 height 18
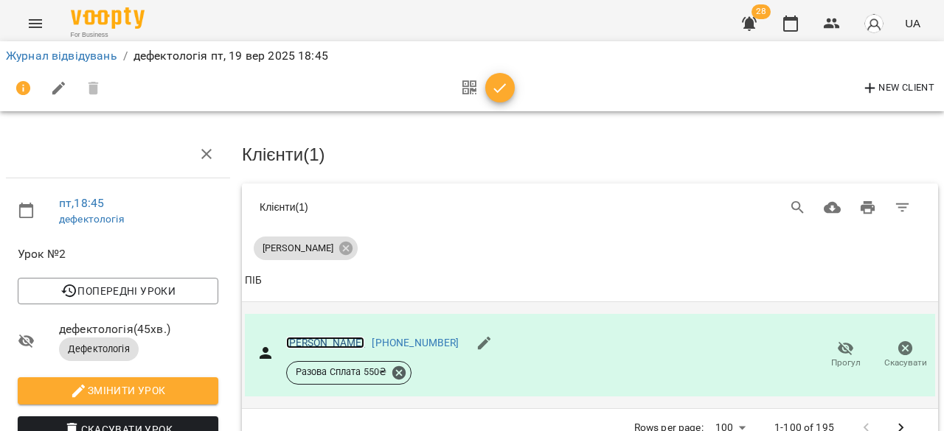
click at [299, 341] on link "[PERSON_NAME]" at bounding box center [325, 343] width 79 height 12
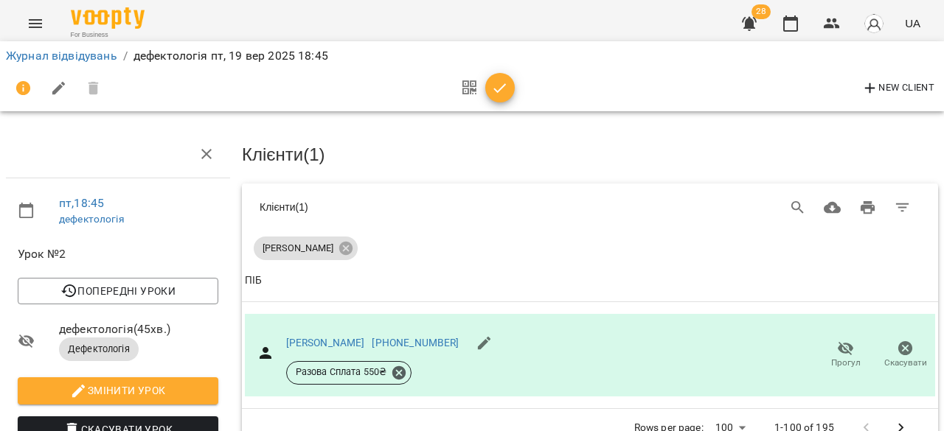
click at [60, 63] on li "Журнал відвідувань" at bounding box center [61, 56] width 111 height 18
click at [70, 55] on link "Журнал відвідувань" at bounding box center [61, 56] width 111 height 14
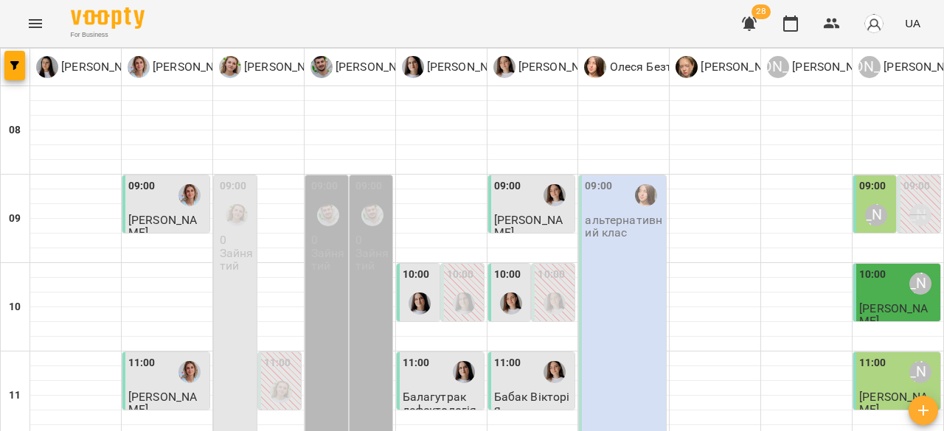
scroll to position [814, 0]
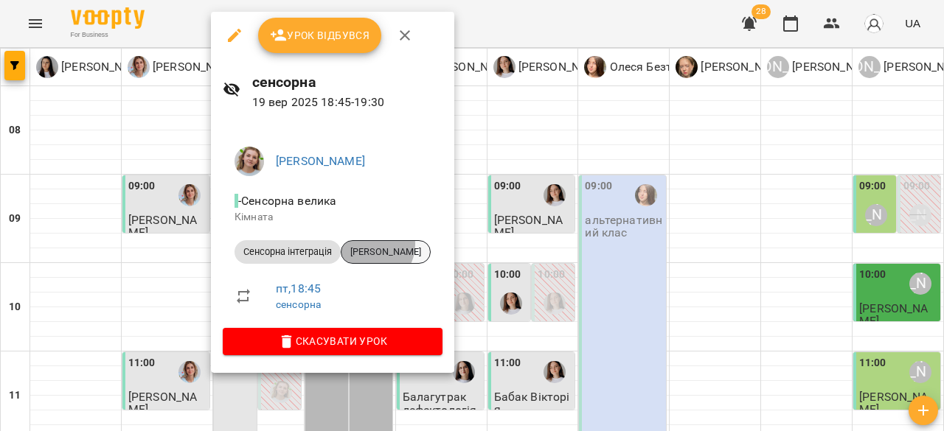
click at [369, 244] on div "[PERSON_NAME]" at bounding box center [386, 252] width 90 height 24
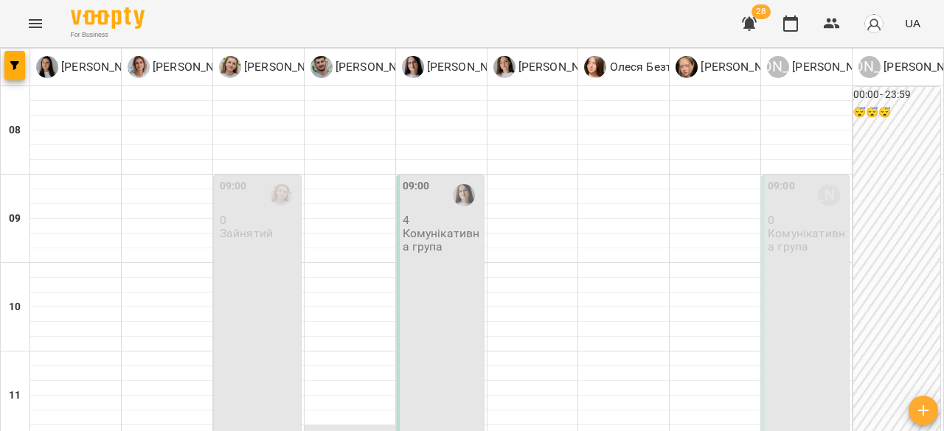
scroll to position [443, 0]
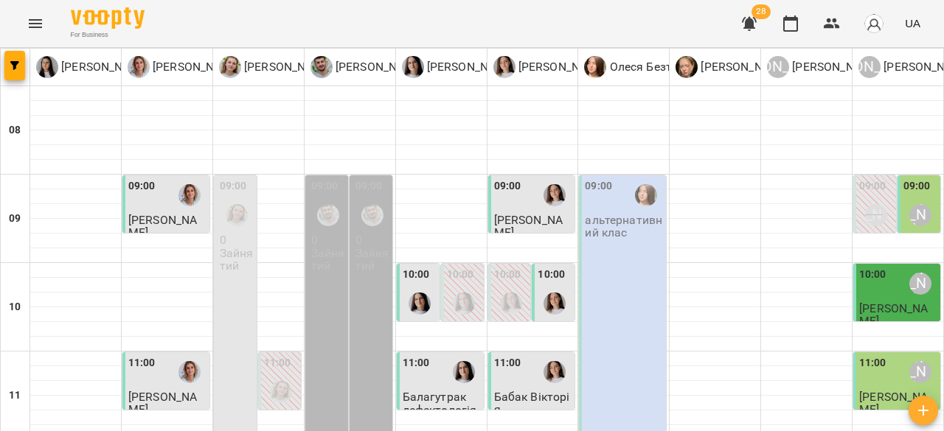
scroll to position [814, 0]
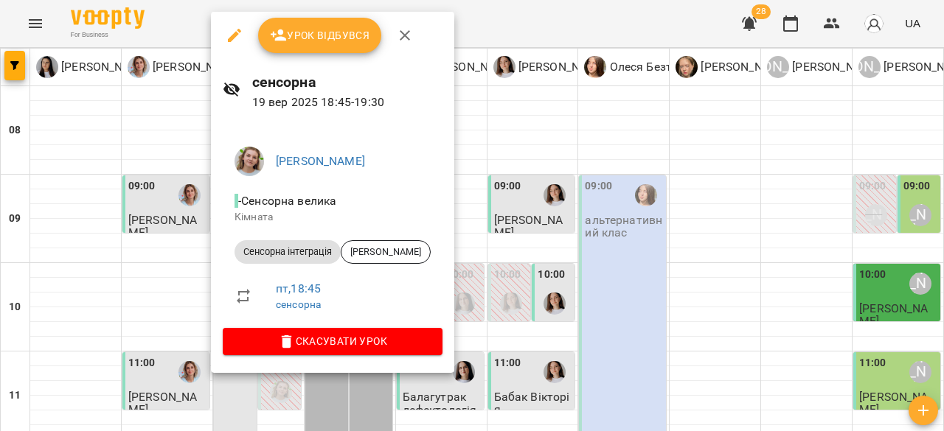
drag, startPoint x: 459, startPoint y: 173, endPoint x: 454, endPoint y: 195, distance: 23.4
drag, startPoint x: 454, startPoint y: 195, endPoint x: 373, endPoint y: 252, distance: 98.6
click at [373, 252] on span "[PERSON_NAME]" at bounding box center [385, 252] width 89 height 13
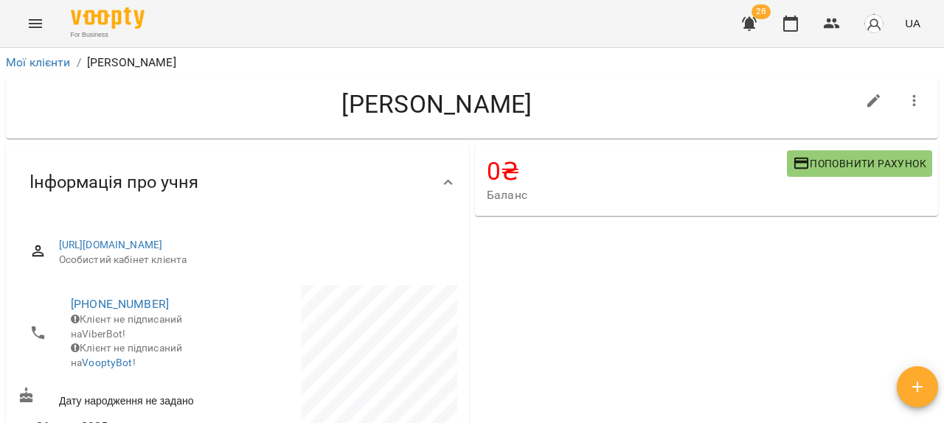
click at [24, 19] on button "Menu" at bounding box center [35, 23] width 35 height 35
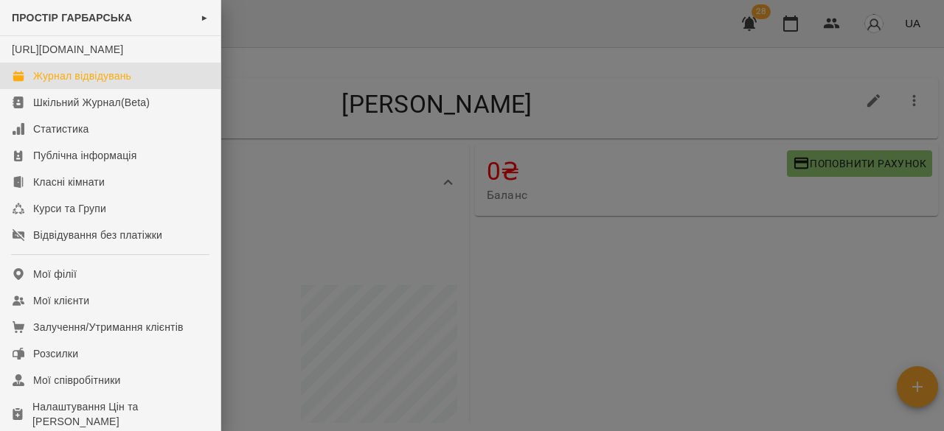
click at [102, 83] on link "Журнал відвідувань" at bounding box center [110, 76] width 221 height 27
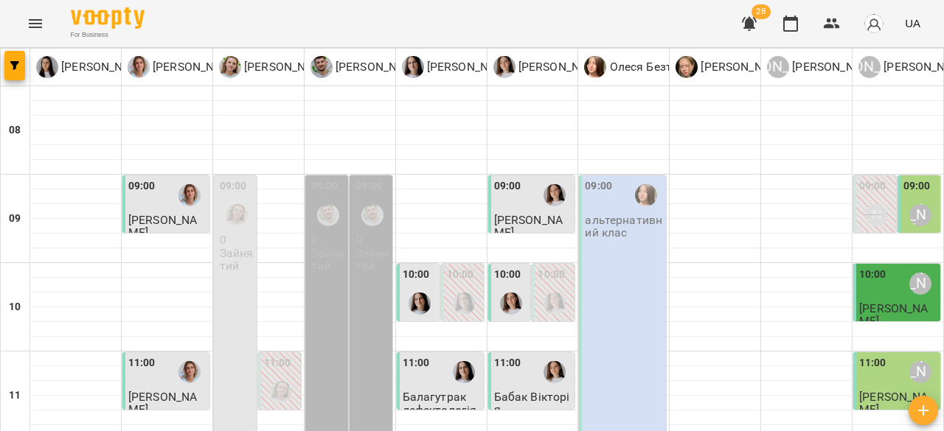
scroll to position [814, 0]
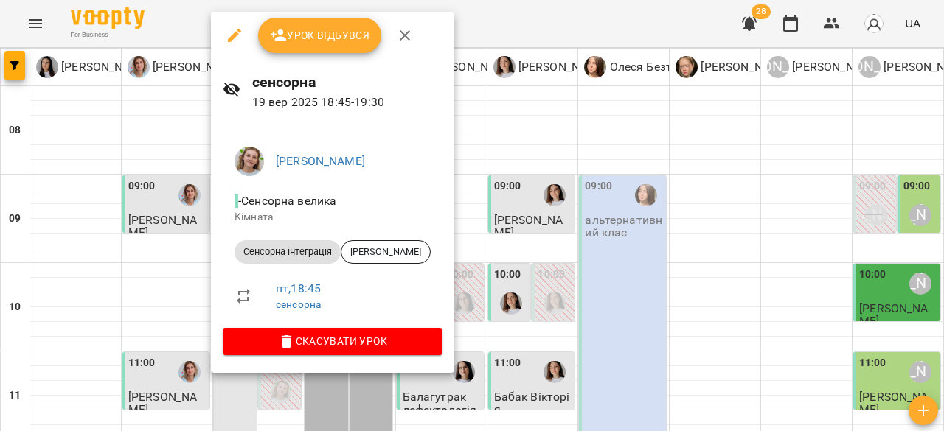
drag, startPoint x: 789, startPoint y: 195, endPoint x: 670, endPoint y: 218, distance: 121.8
click at [789, 195] on div at bounding box center [472, 215] width 944 height 431
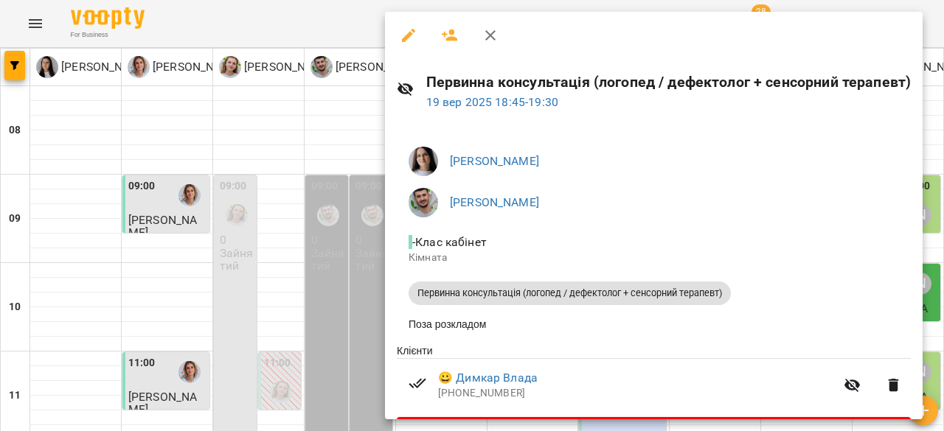
click at [252, 322] on div at bounding box center [472, 215] width 944 height 431
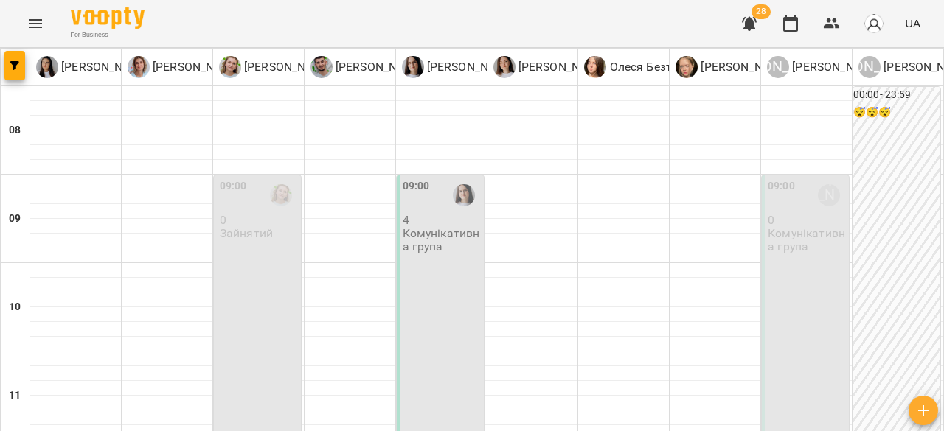
scroll to position [443, 0]
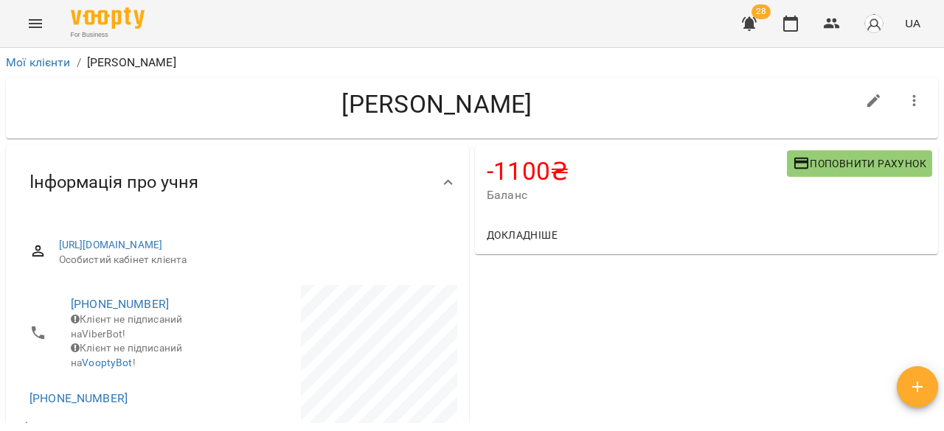
click at [831, 155] on span "Поповнити рахунок" at bounding box center [859, 164] width 133 height 18
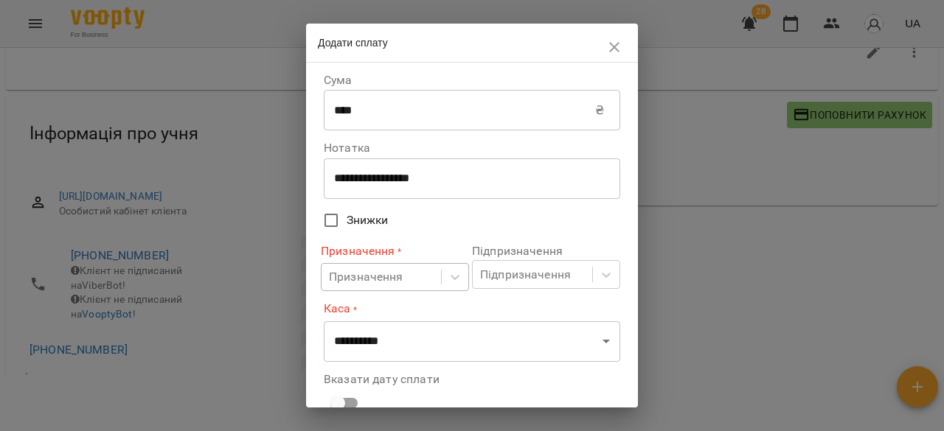
click at [351, 267] on body "For Business 28 UA Мої клієнти / Іваниш Нікіта Іваниш Нікіта -1100 ₴ Баланс Поп…" at bounding box center [472, 190] width 944 height 479
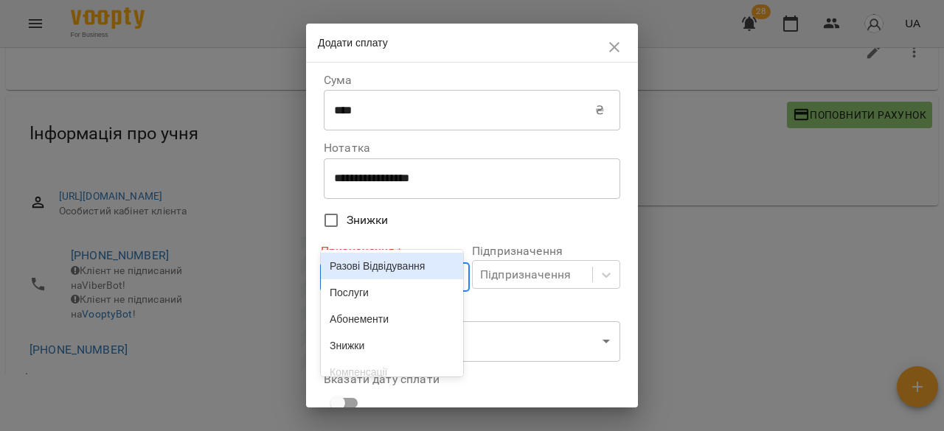
scroll to position [51, 0]
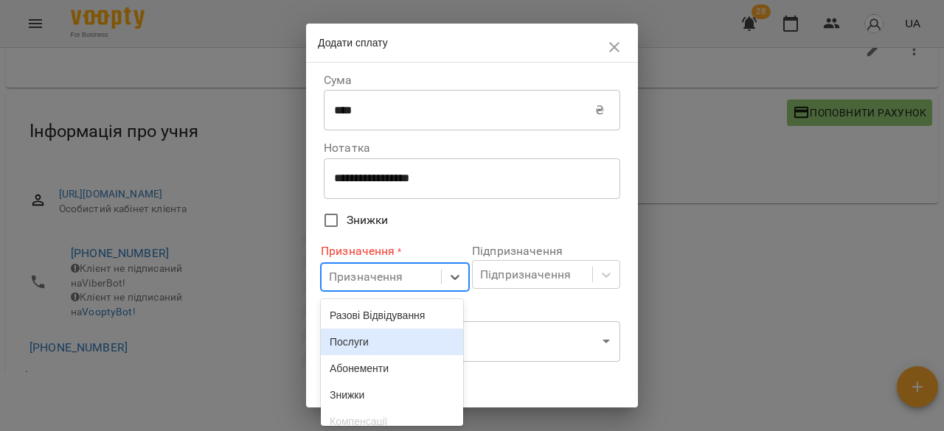
click at [364, 335] on div "Послуги" at bounding box center [392, 342] width 142 height 27
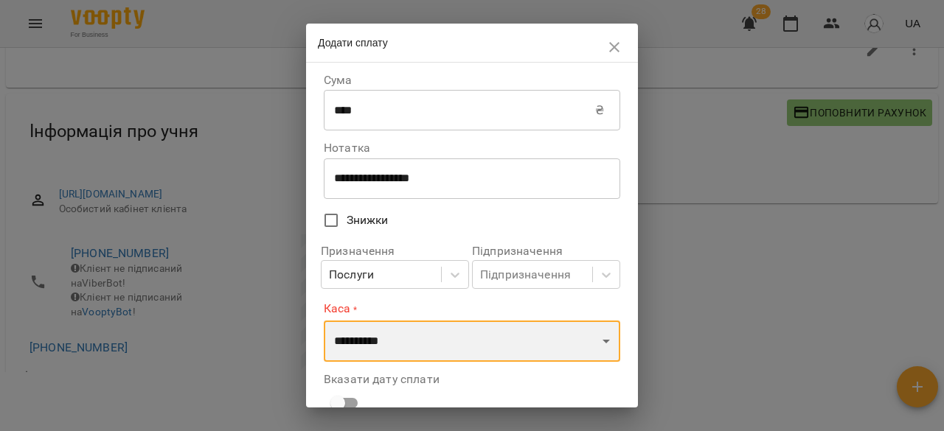
click at [476, 352] on select "**********" at bounding box center [472, 341] width 296 height 41
select select "**********"
click at [324, 321] on select "**********" at bounding box center [472, 341] width 296 height 41
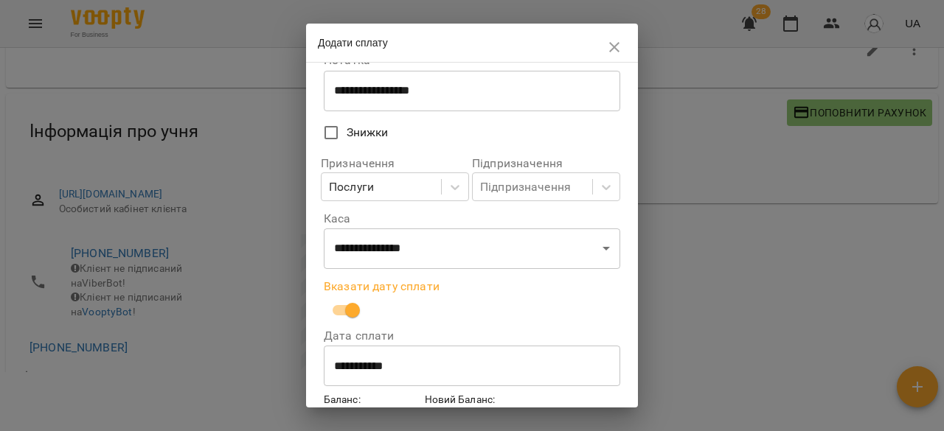
scroll to position [169, 0]
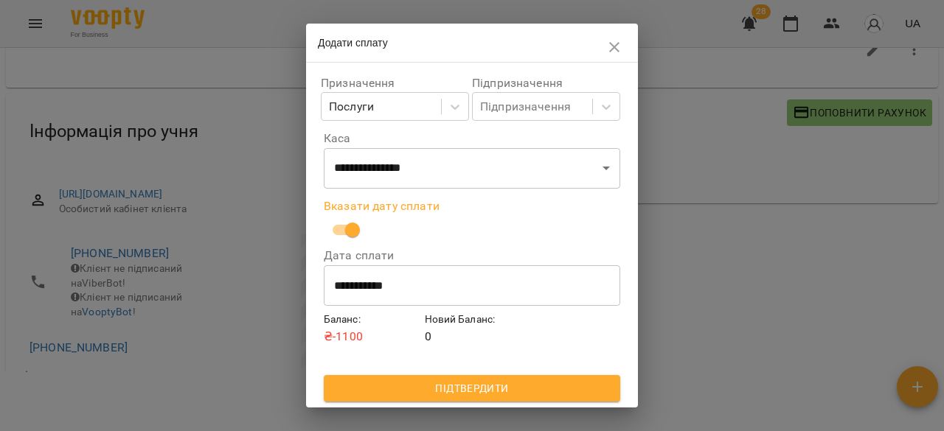
click at [479, 403] on div "**********" at bounding box center [472, 150] width 302 height 507
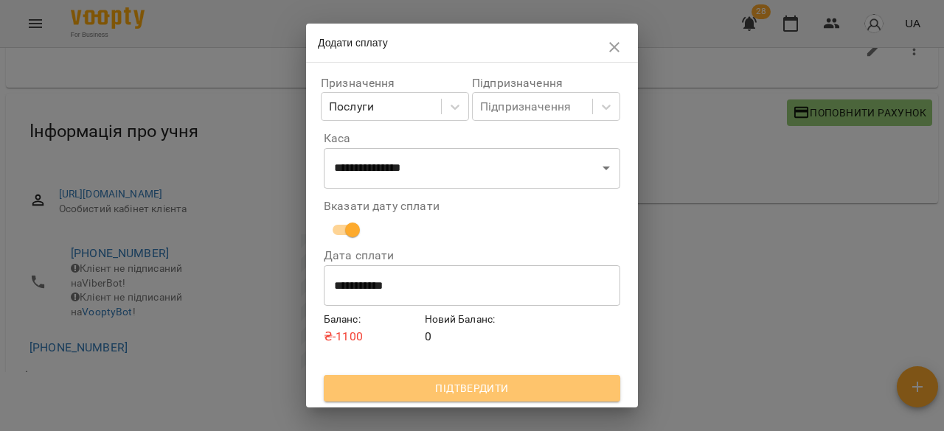
click at [496, 392] on span "Підтвердити" at bounding box center [472, 389] width 273 height 18
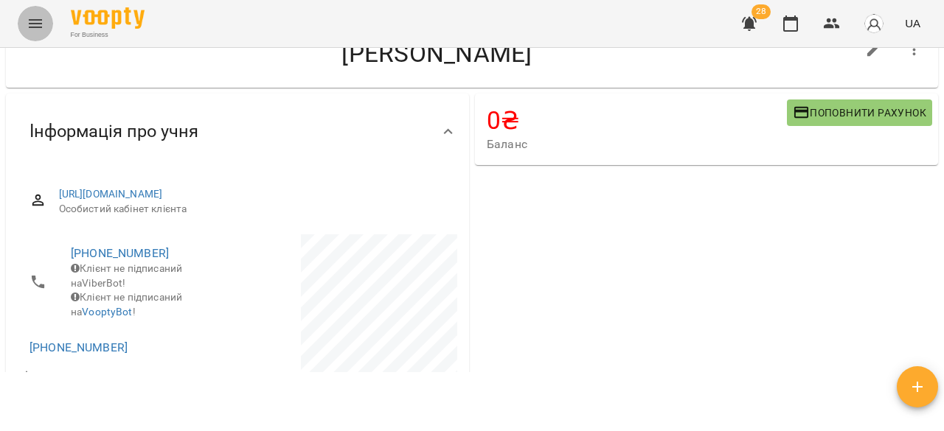
click at [28, 17] on icon "Menu" at bounding box center [36, 24] width 18 height 18
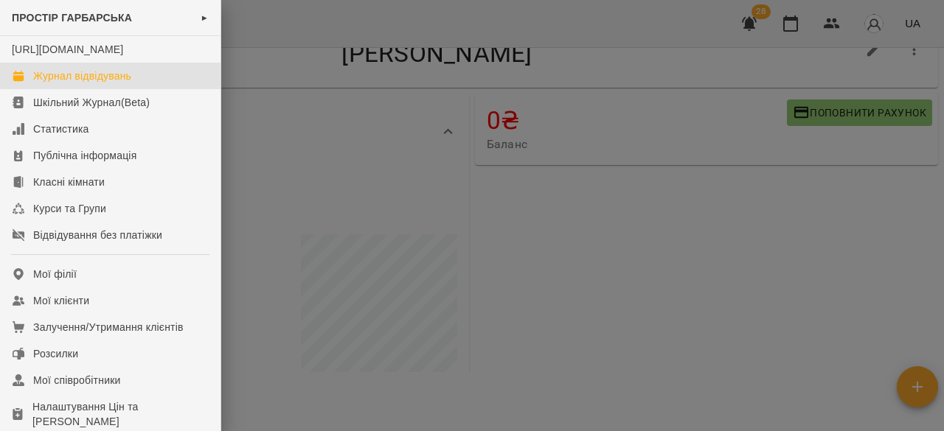
click at [112, 83] on div "Журнал відвідувань" at bounding box center [82, 76] width 98 height 15
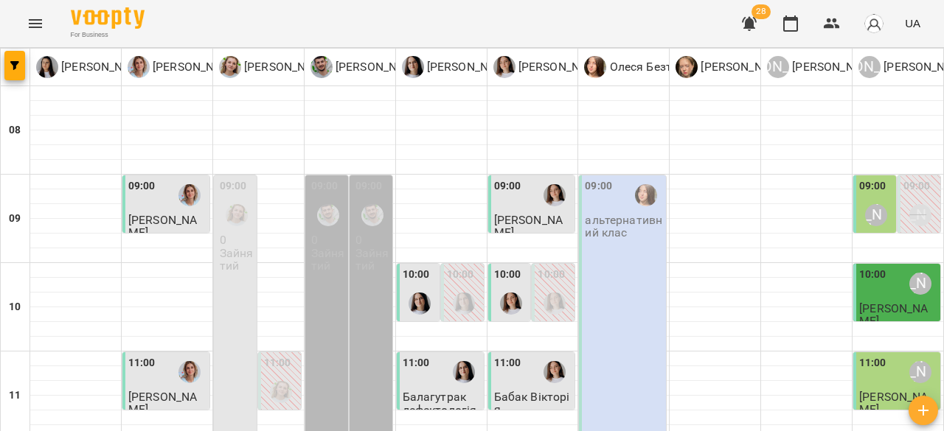
scroll to position [811, 0]
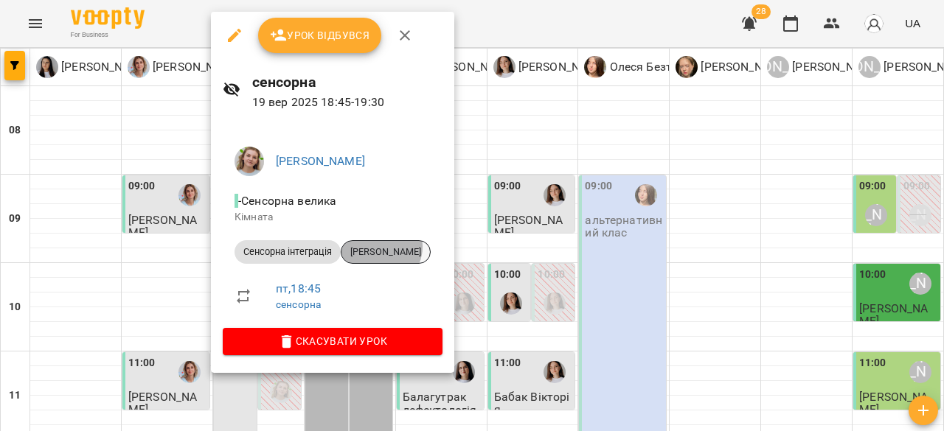
click at [381, 247] on span "[PERSON_NAME]" at bounding box center [385, 252] width 89 height 13
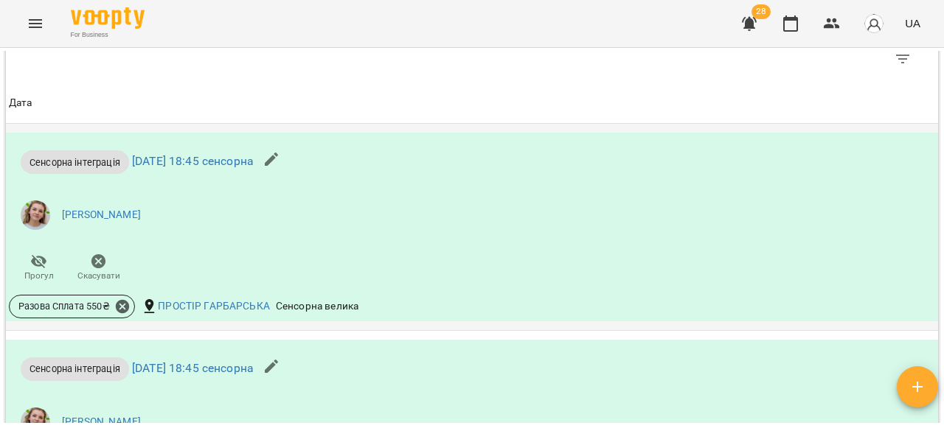
scroll to position [1043, 0]
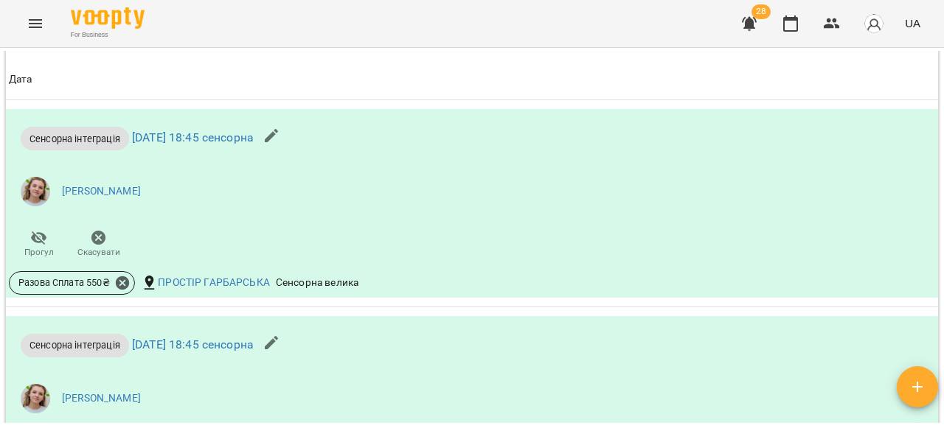
click at [25, 22] on button "Menu" at bounding box center [35, 23] width 35 height 35
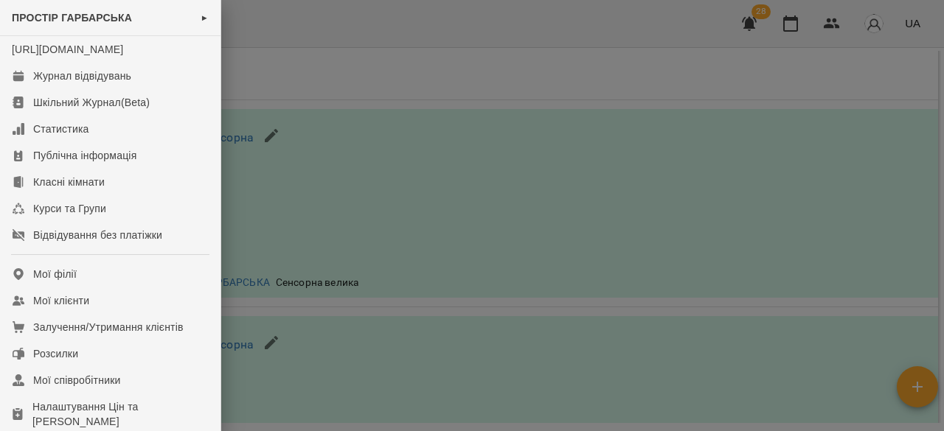
drag, startPoint x: 507, startPoint y: 156, endPoint x: 444, endPoint y: 142, distance: 65.0
click at [502, 153] on div at bounding box center [472, 215] width 944 height 431
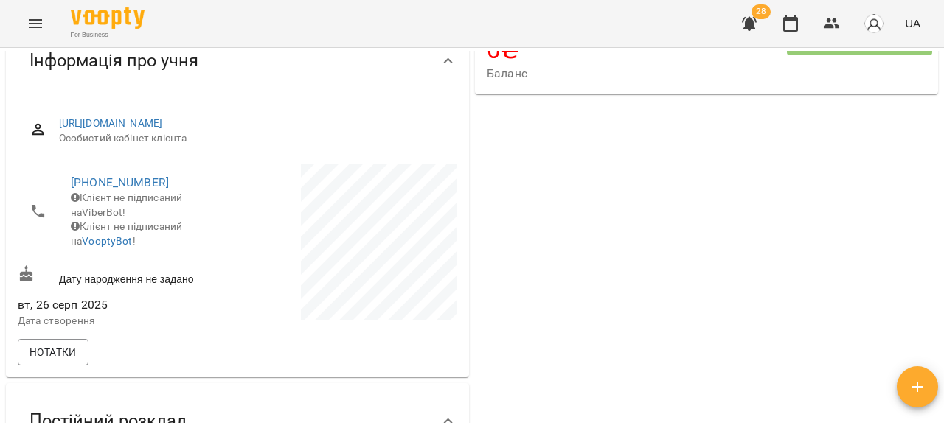
scroll to position [0, 0]
